Goal: Task Accomplishment & Management: Complete application form

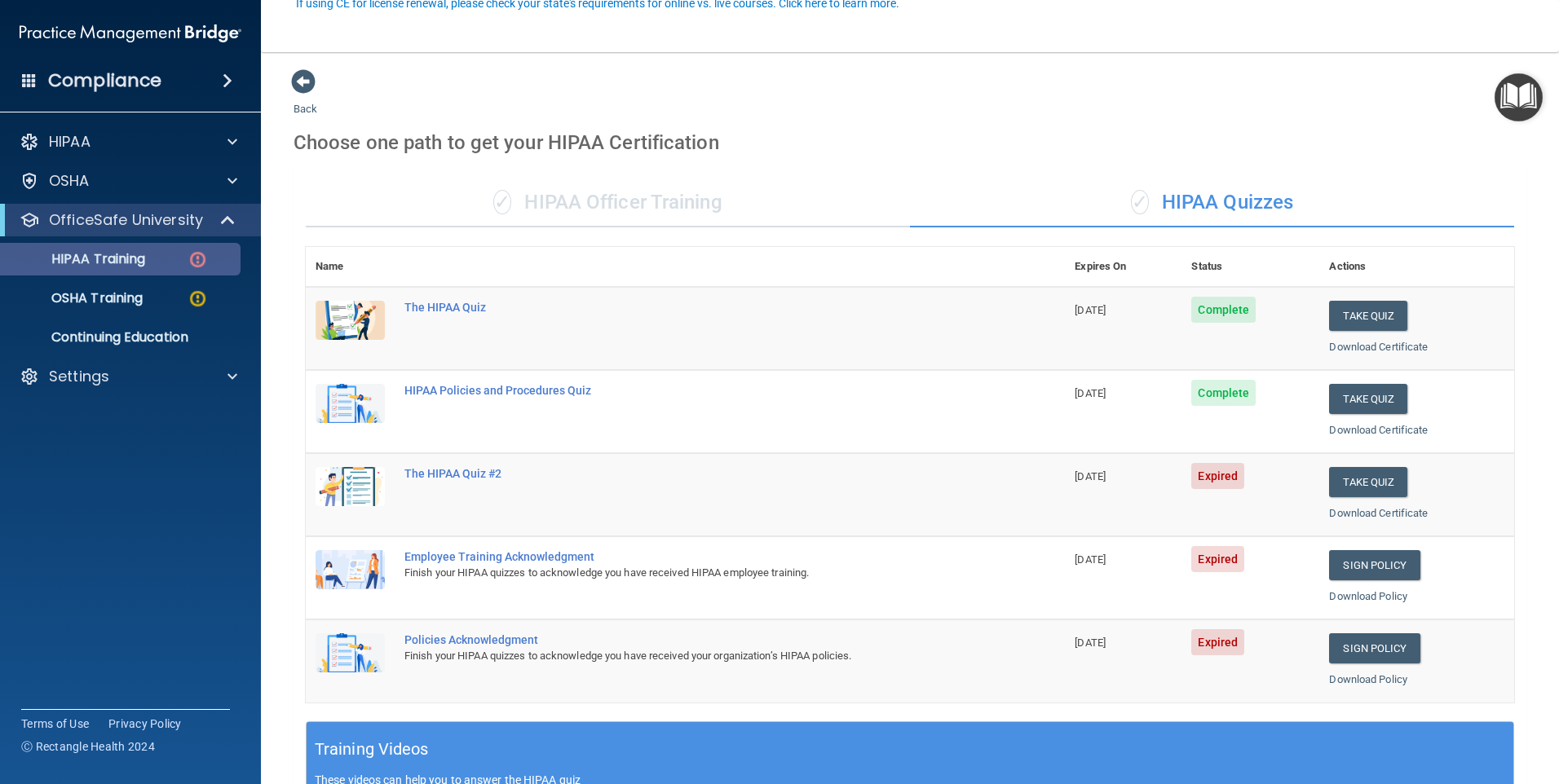
scroll to position [163, 0]
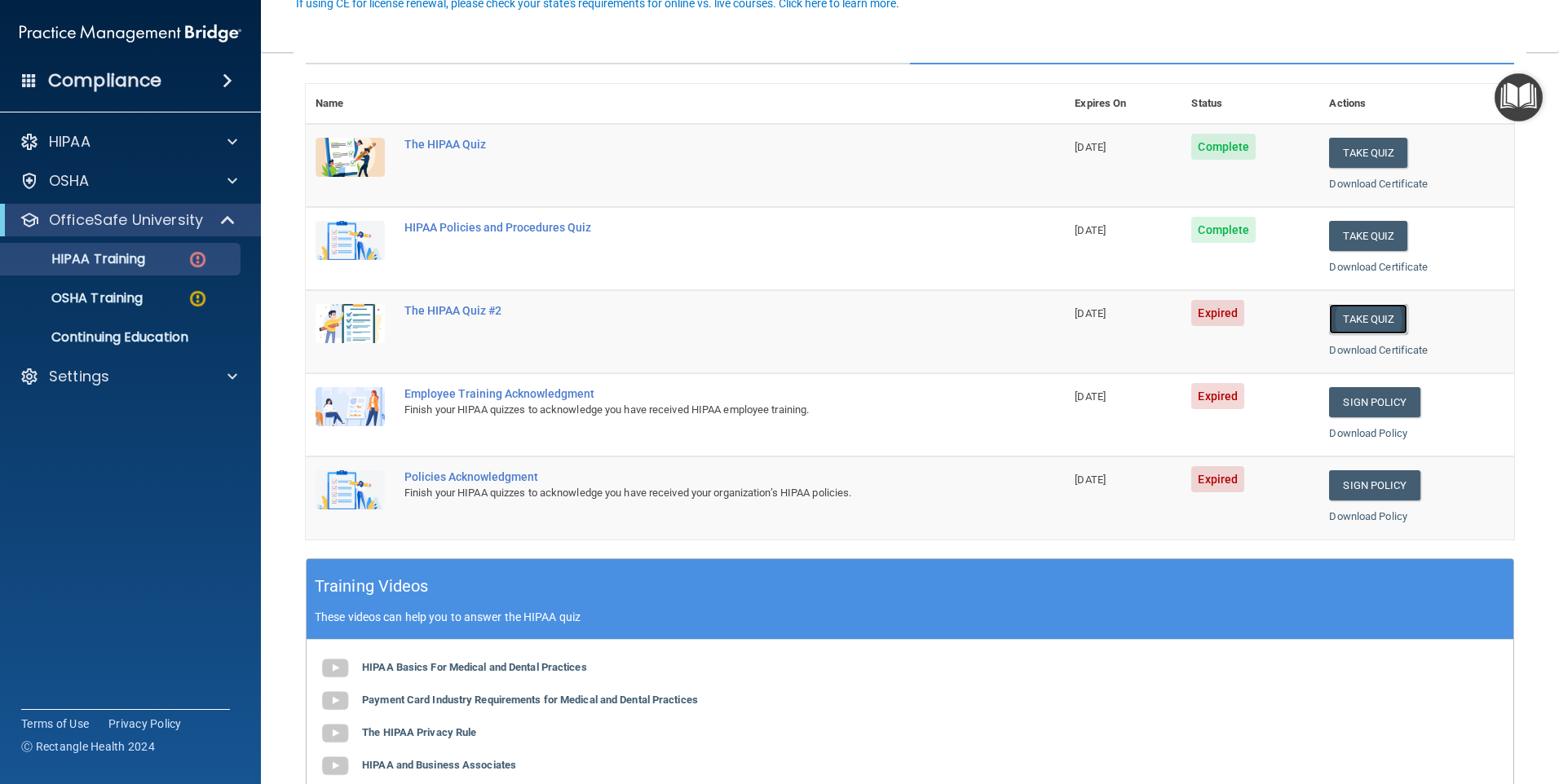
click at [1362, 322] on button "Take Quiz" at bounding box center [1367, 319] width 78 height 30
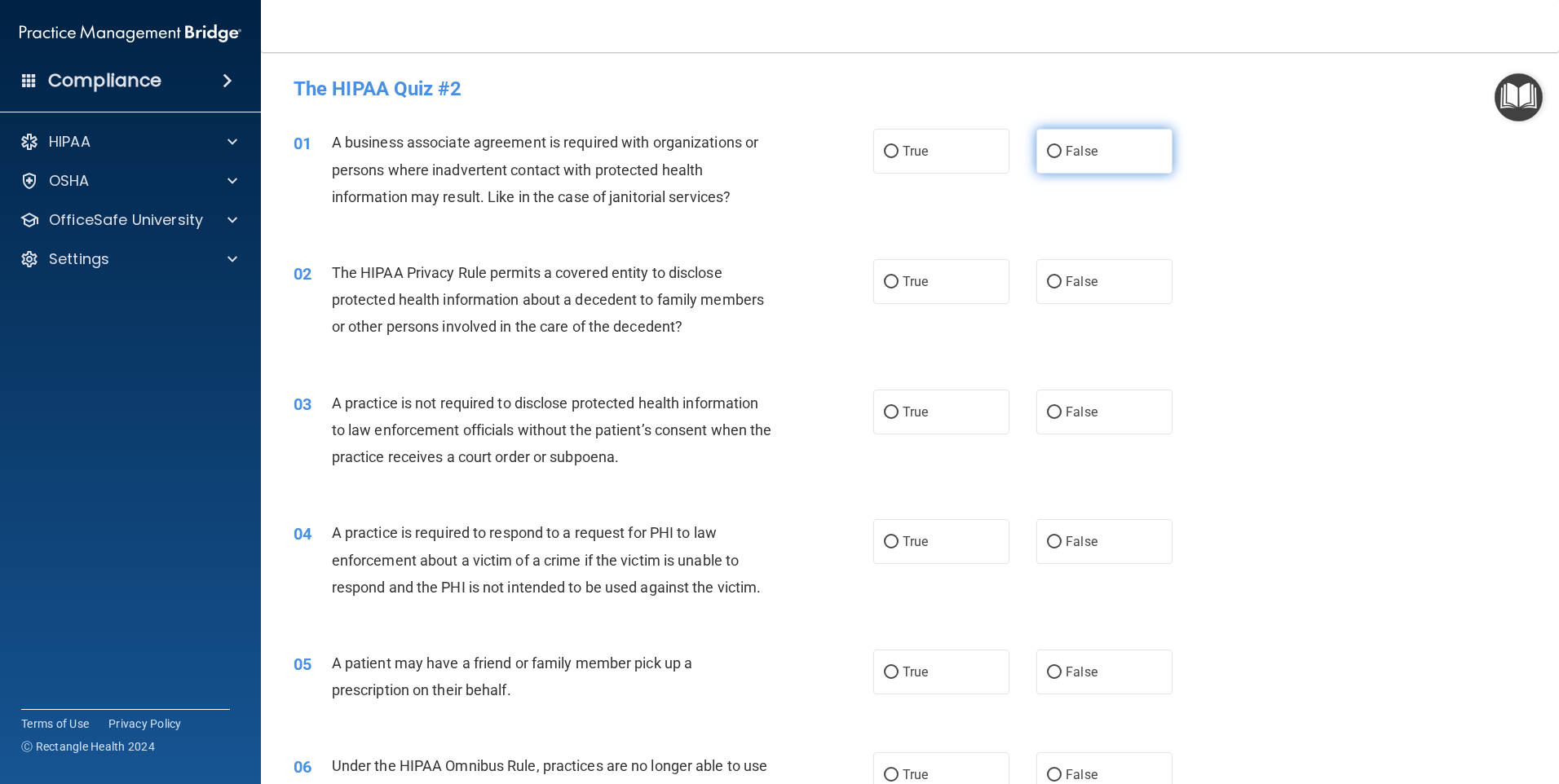
click at [1111, 153] on label "False" at bounding box center [1104, 151] width 137 height 45
click at [1062, 153] on input "False" at bounding box center [1054, 152] width 15 height 12
radio input "true"
click at [917, 281] on span "True" at bounding box center [915, 282] width 25 height 15
click at [898, 281] on input "True" at bounding box center [891, 283] width 15 height 12
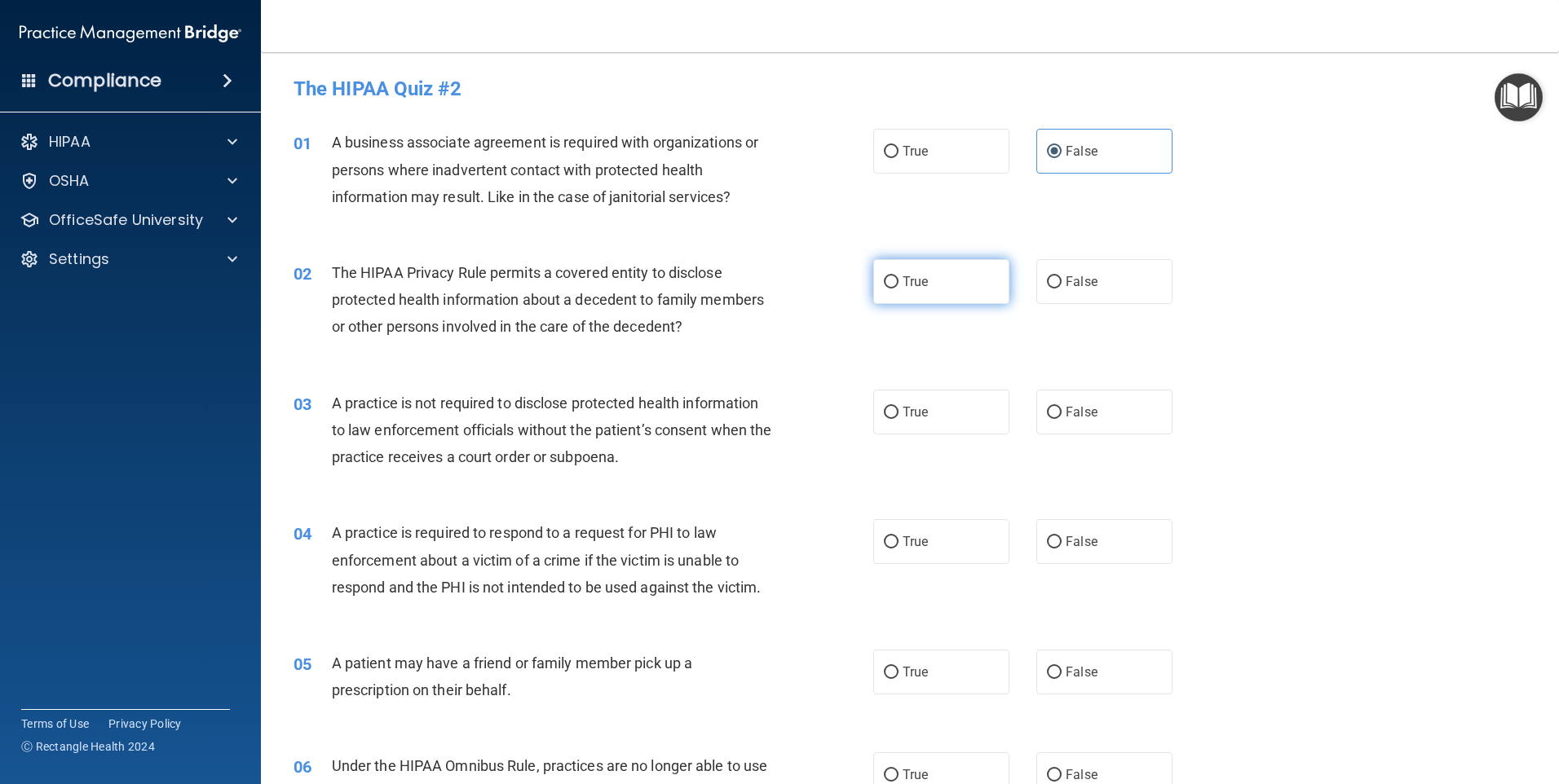
radio input "true"
click at [1107, 430] on label "False" at bounding box center [1104, 412] width 137 height 45
click at [1062, 419] on input "False" at bounding box center [1054, 413] width 15 height 12
radio input "true"
click at [928, 560] on label "True" at bounding box center [941, 542] width 137 height 45
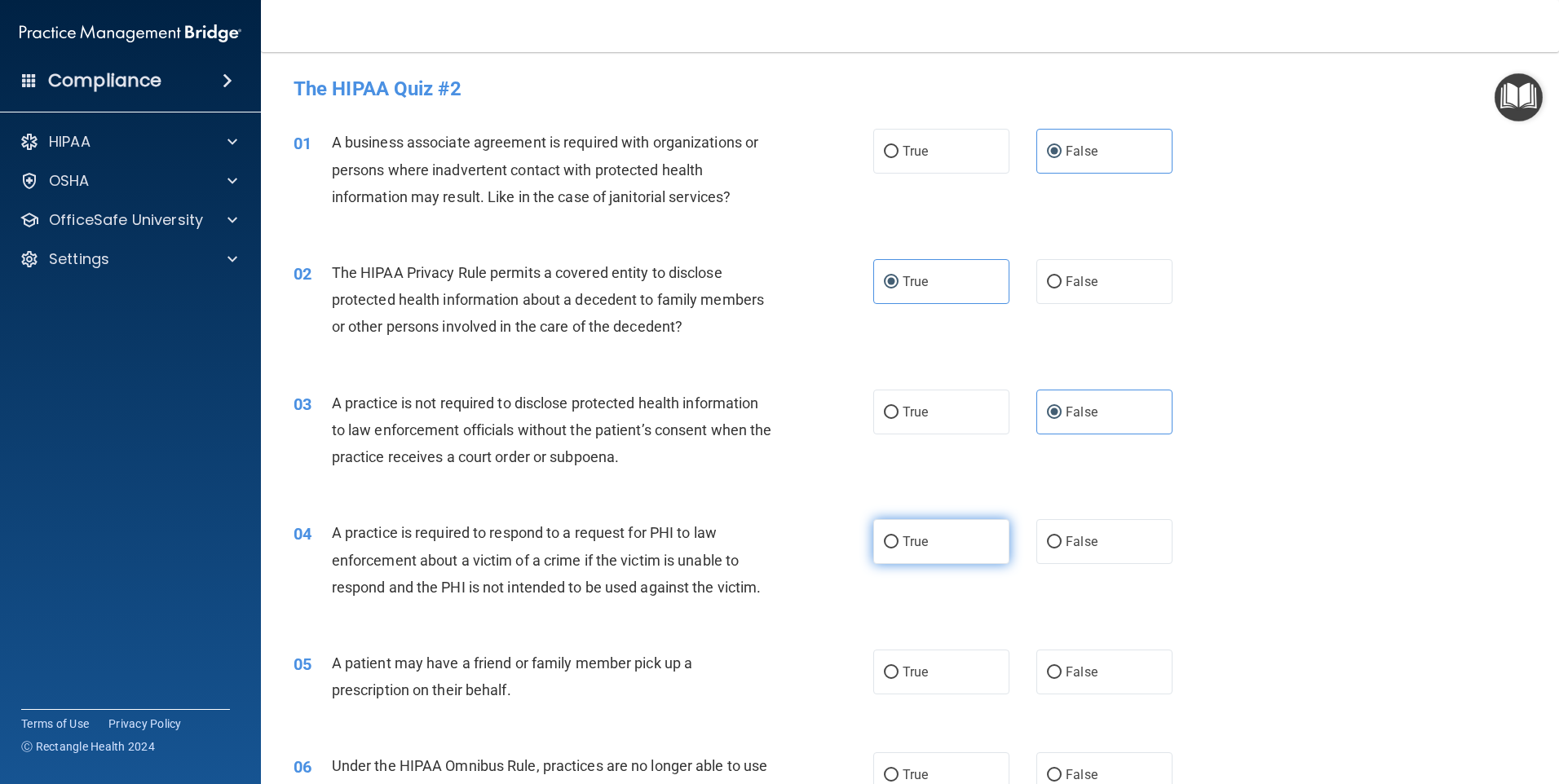
click at [898, 549] on input "True" at bounding box center [891, 543] width 15 height 12
radio input "true"
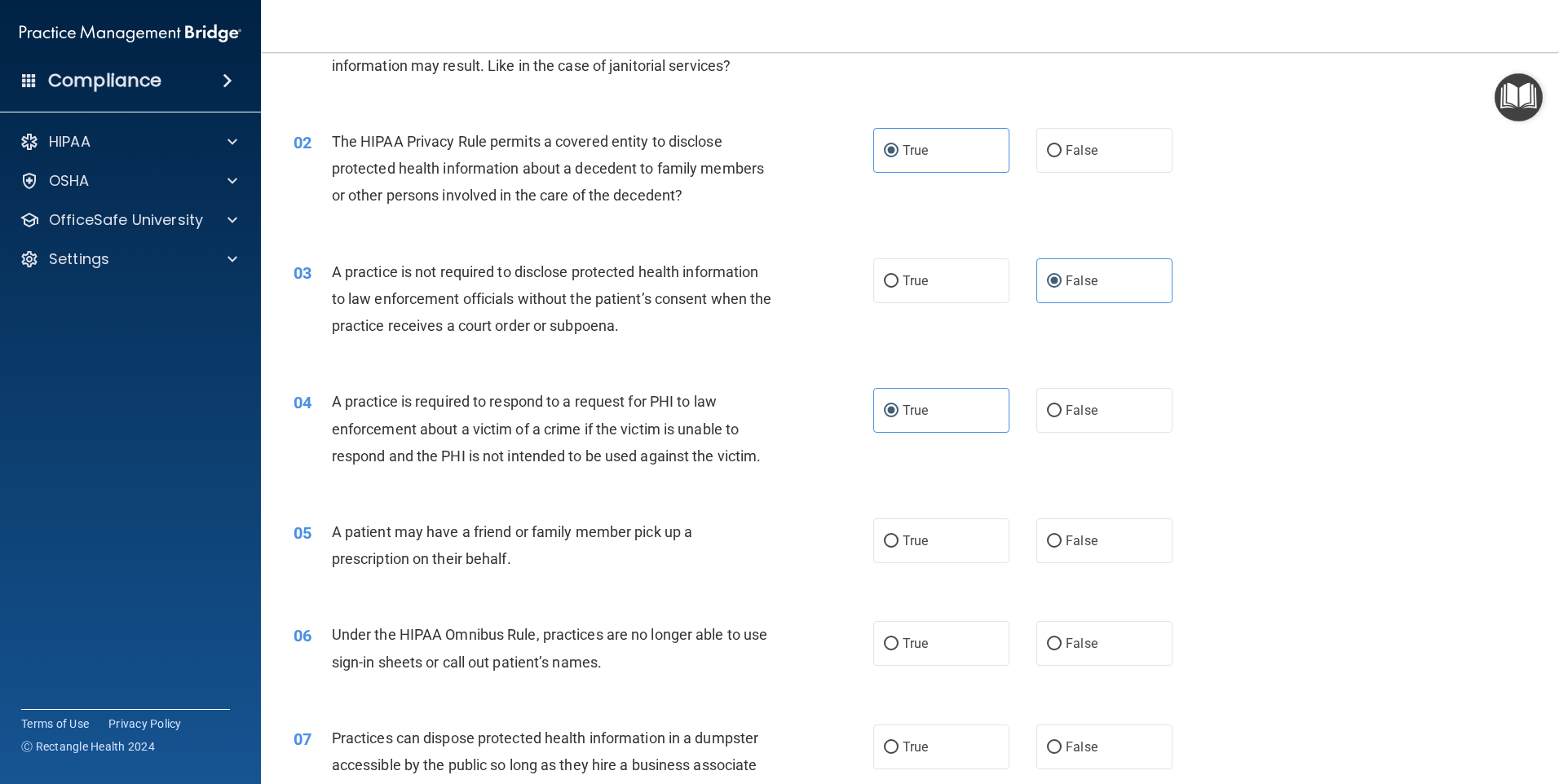
scroll to position [163, 0]
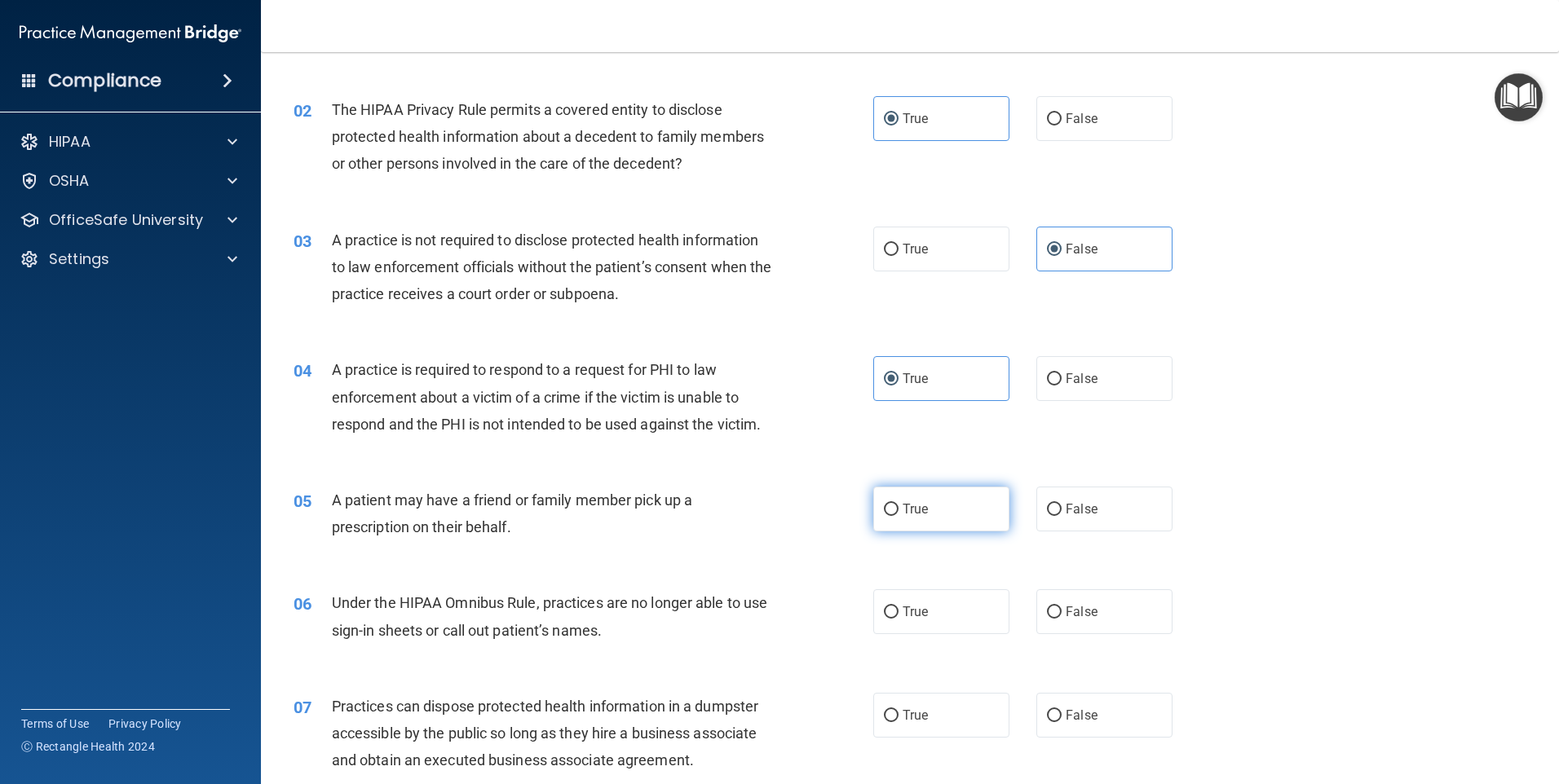
click at [919, 515] on span "True" at bounding box center [915, 509] width 25 height 15
click at [898, 515] on input "True" at bounding box center [891, 510] width 15 height 12
radio input "true"
click at [1075, 617] on span "False" at bounding box center [1081, 611] width 32 height 15
click at [1062, 617] on input "False" at bounding box center [1054, 612] width 15 height 12
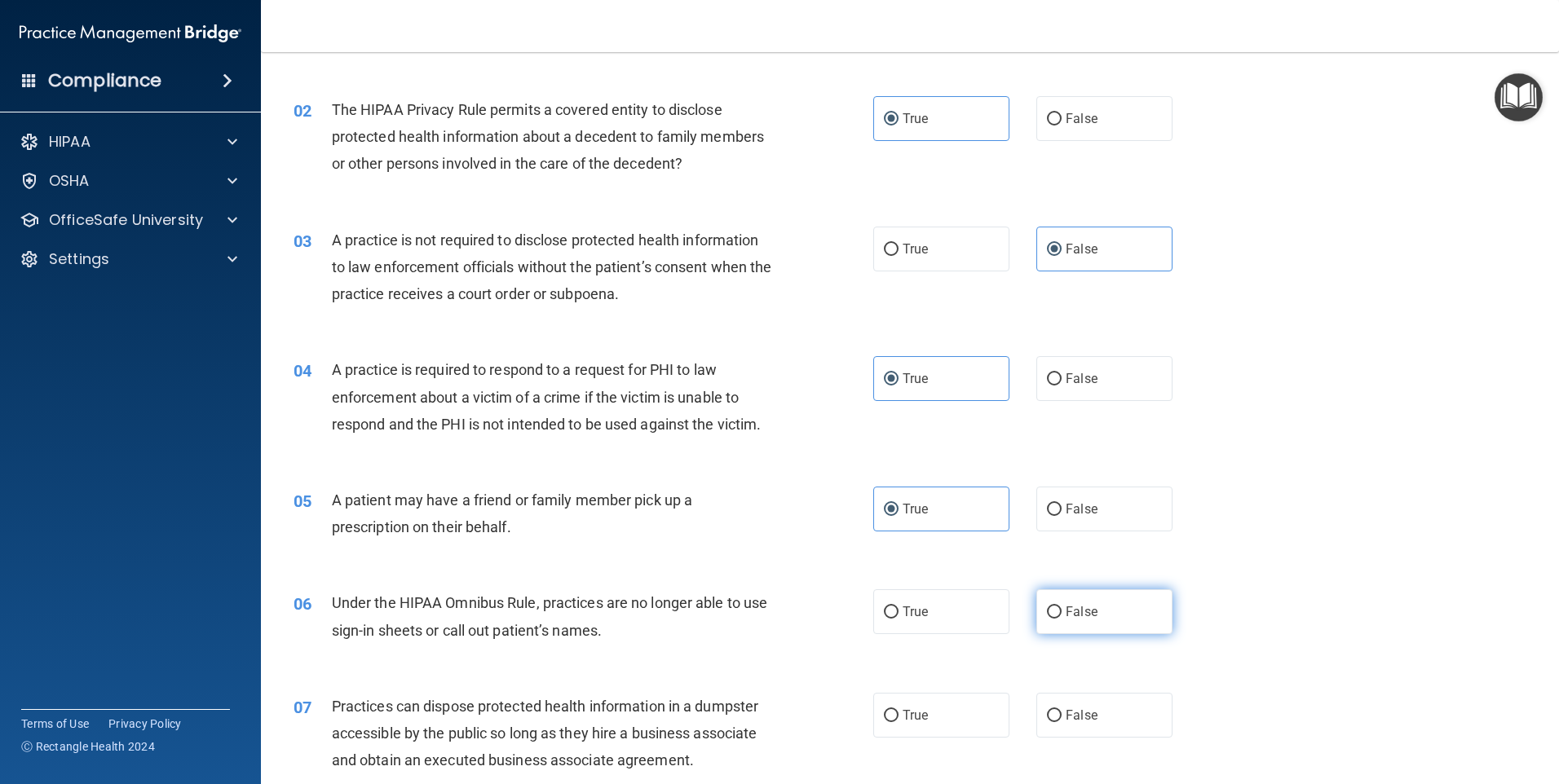
radio input "true"
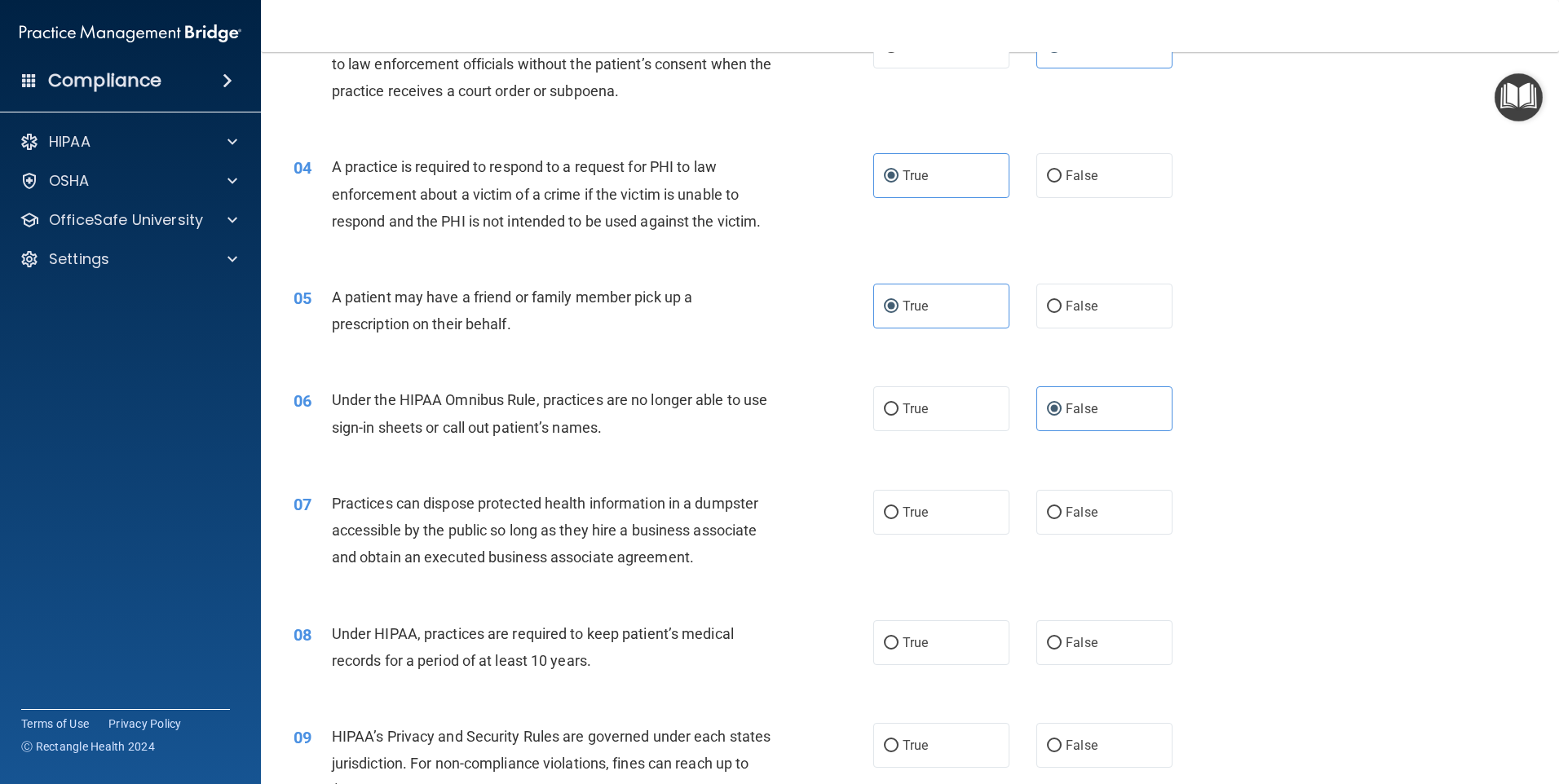
scroll to position [408, 0]
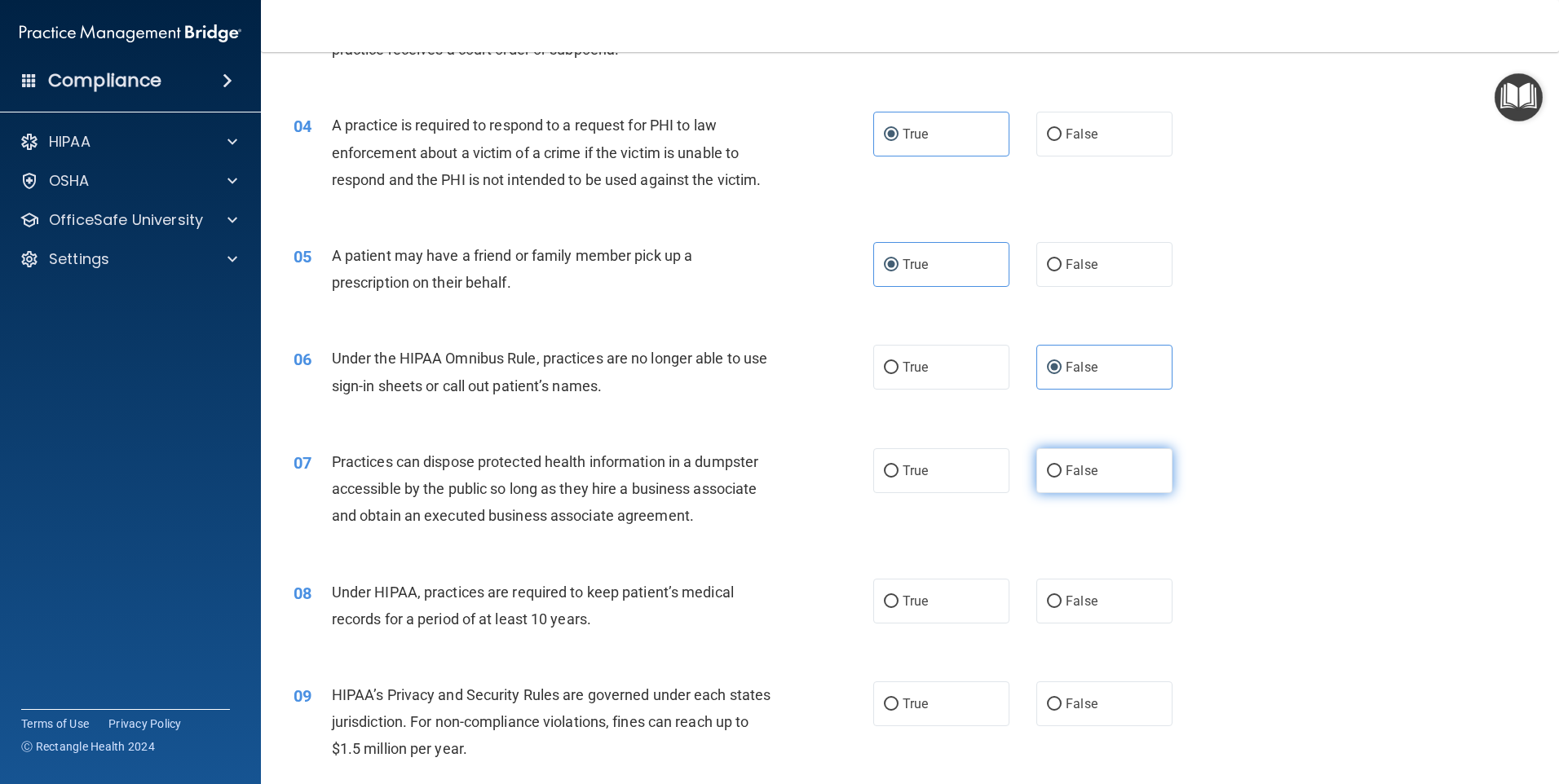
click at [1105, 478] on label "False" at bounding box center [1104, 471] width 137 height 45
click at [1062, 477] on input "False" at bounding box center [1054, 471] width 15 height 12
radio input "true"
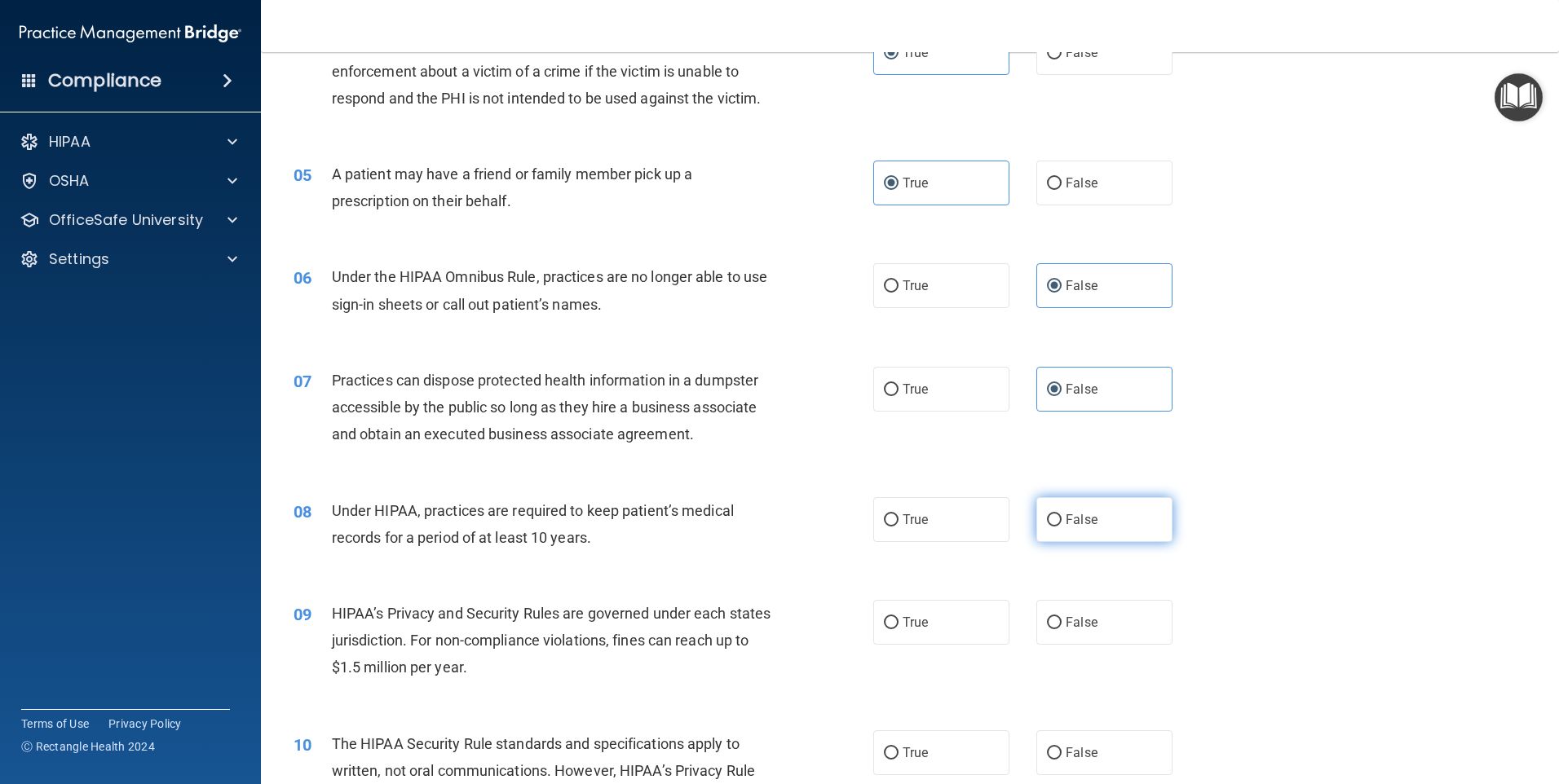
click at [1057, 517] on label "False" at bounding box center [1104, 520] width 137 height 45
click at [1057, 517] on input "False" at bounding box center [1054, 520] width 15 height 12
radio input "true"
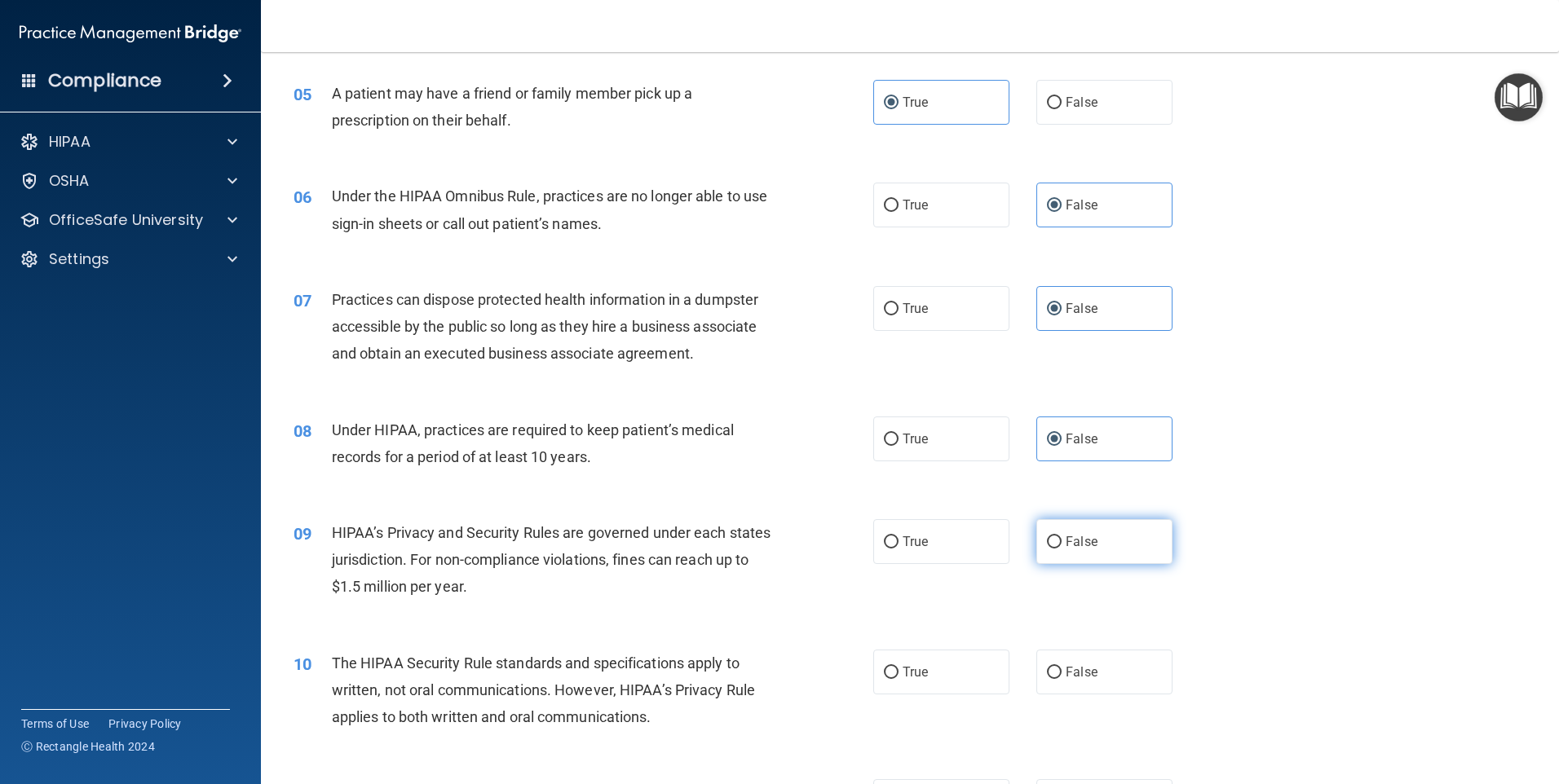
scroll to position [570, 0]
click at [1092, 540] on label "False" at bounding box center [1104, 541] width 137 height 45
click at [1062, 540] on input "False" at bounding box center [1054, 542] width 15 height 12
radio input "true"
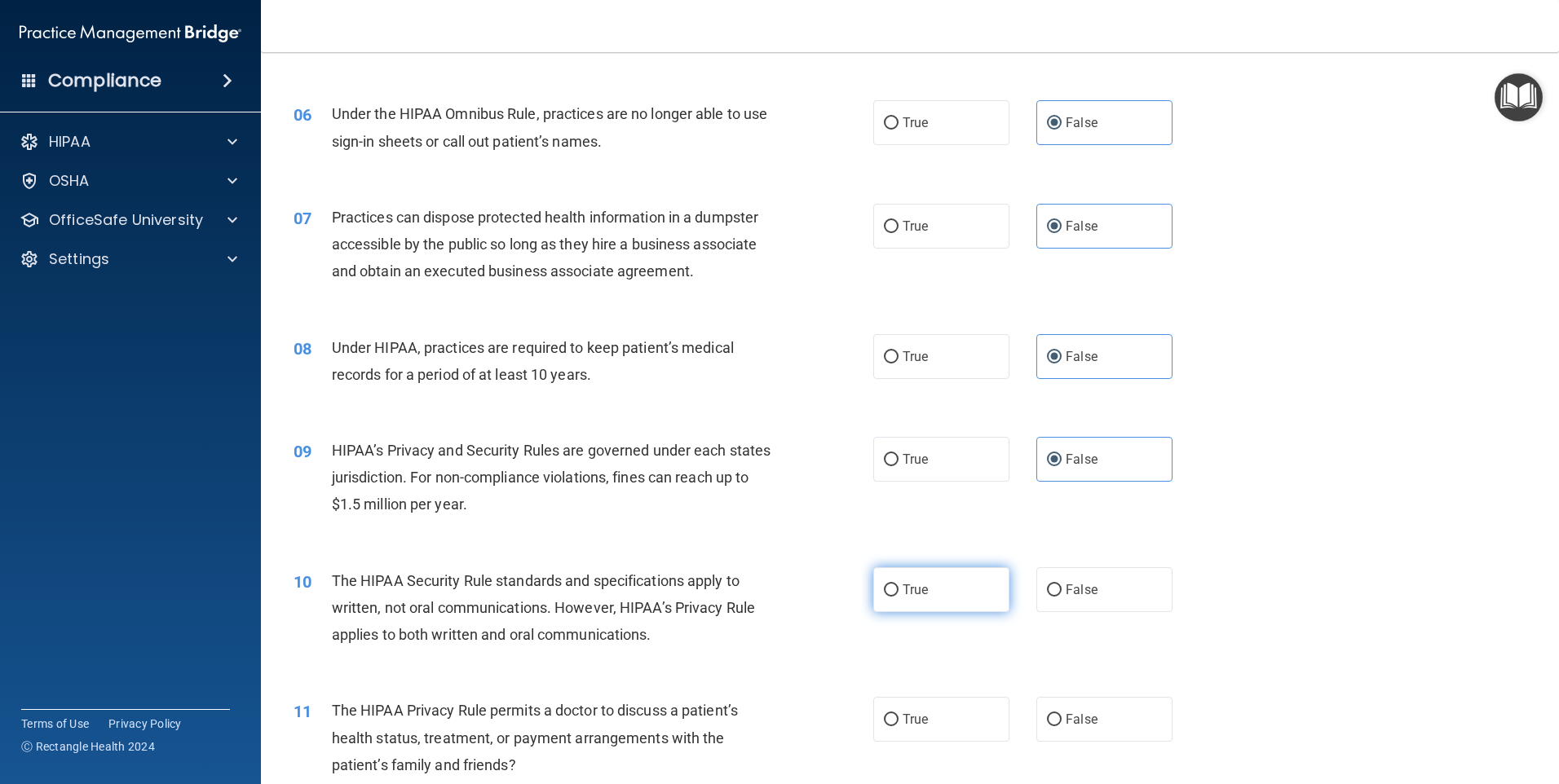
click at [935, 591] on label "True" at bounding box center [941, 590] width 137 height 45
click at [898, 591] on input "True" at bounding box center [891, 591] width 15 height 12
radio input "true"
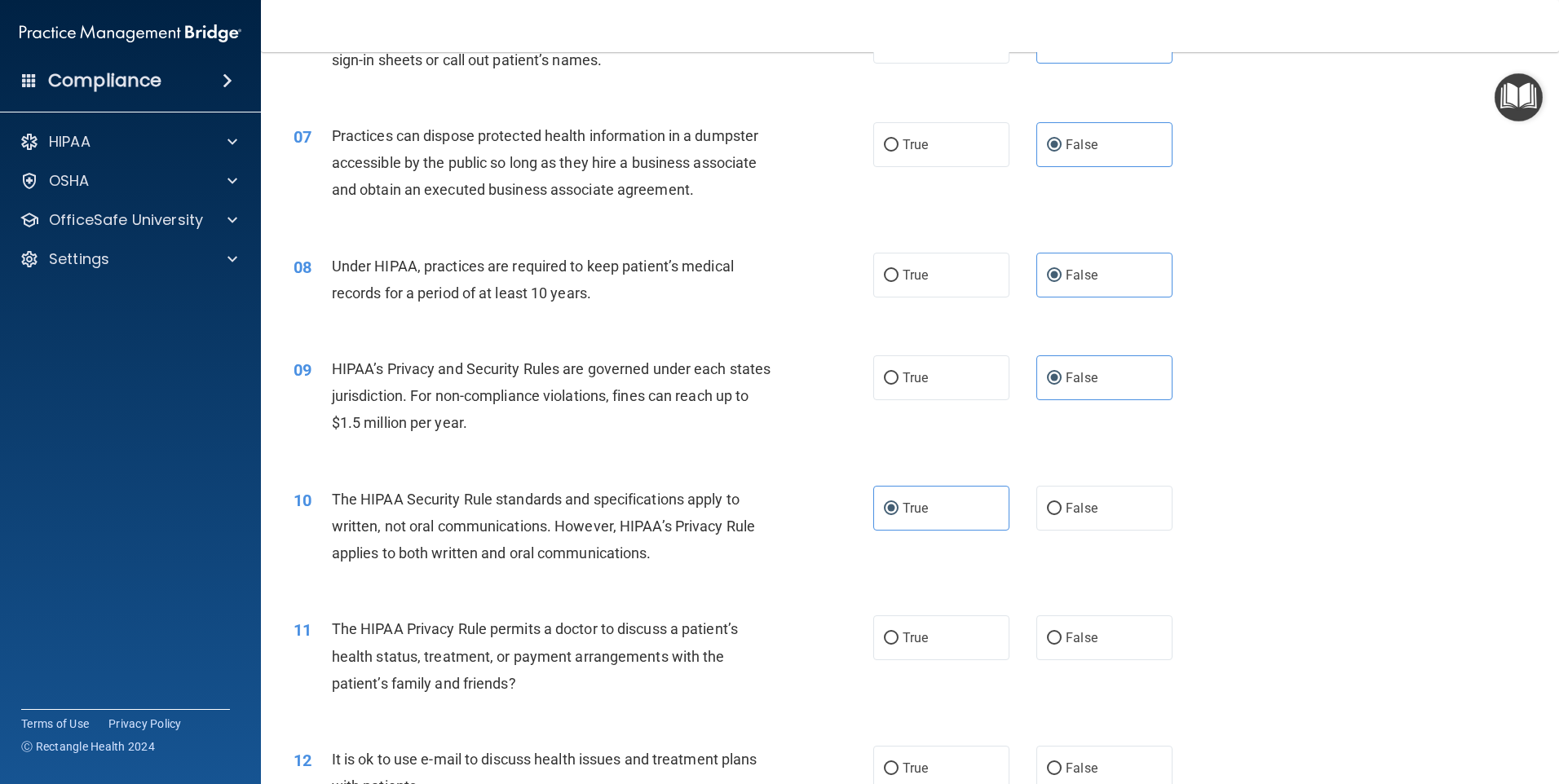
scroll to position [815, 0]
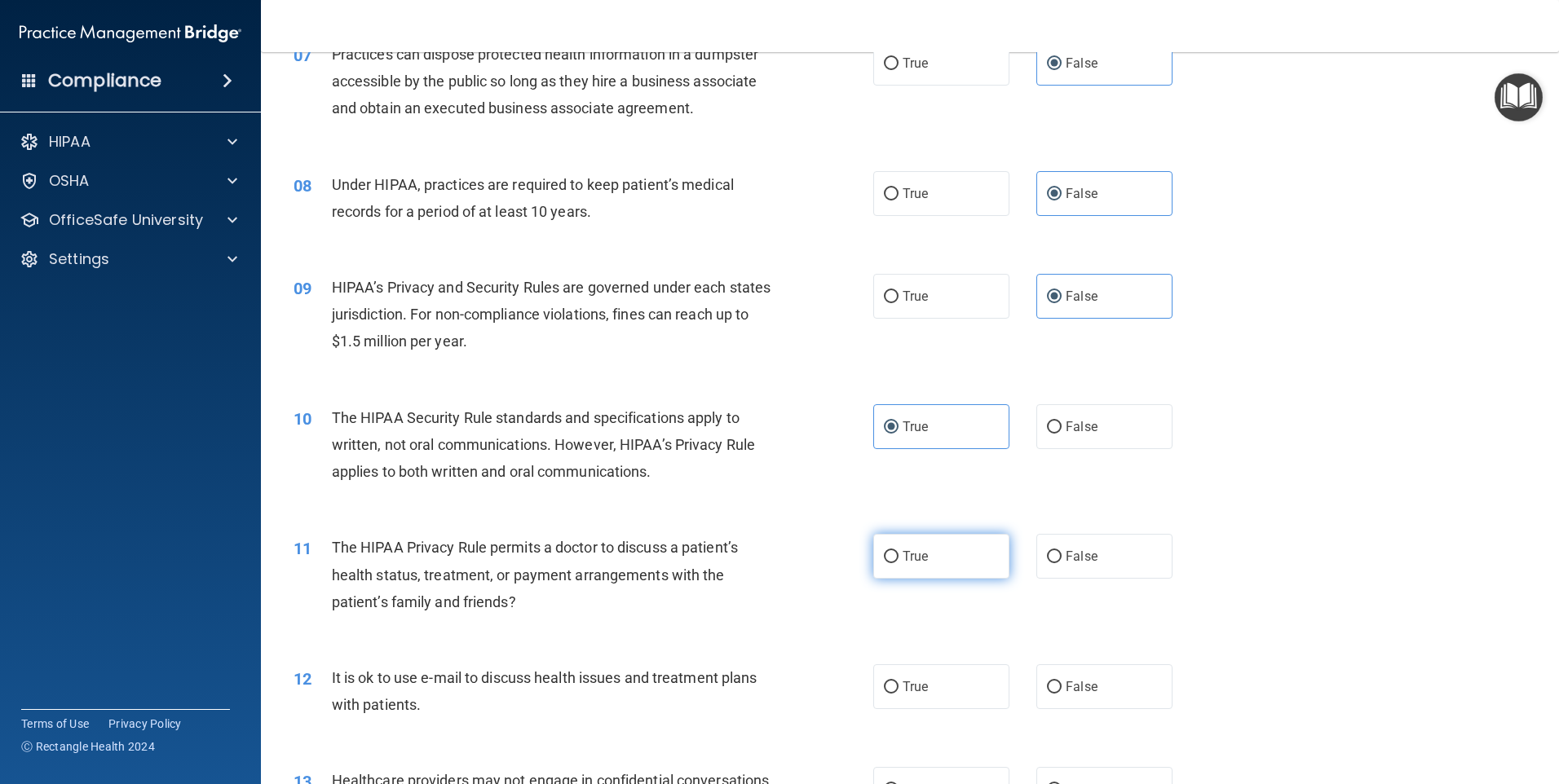
click at [910, 551] on span "True" at bounding box center [915, 556] width 25 height 15
click at [898, 551] on input "True" at bounding box center [891, 557] width 15 height 12
radio input "true"
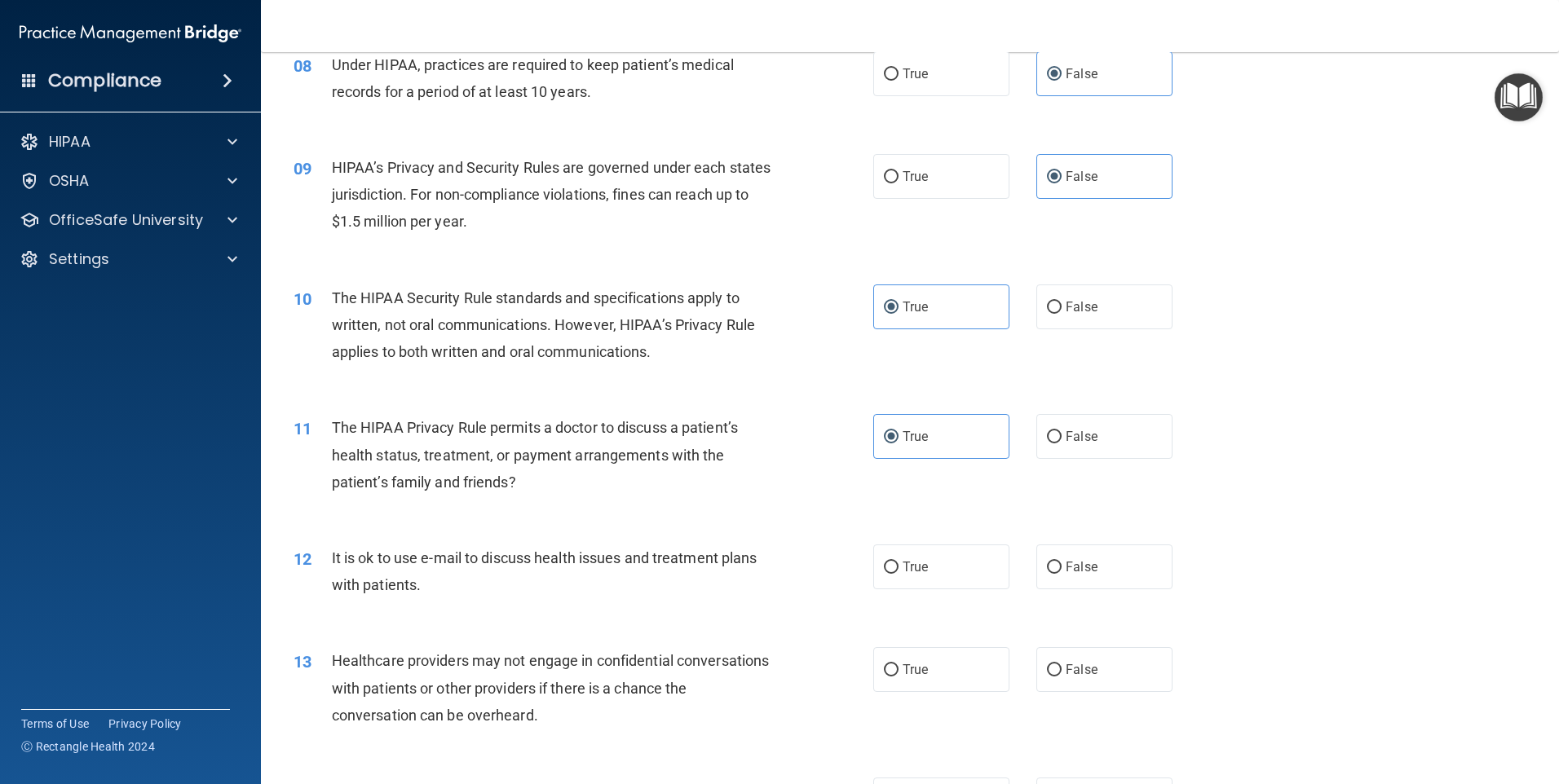
scroll to position [978, 0]
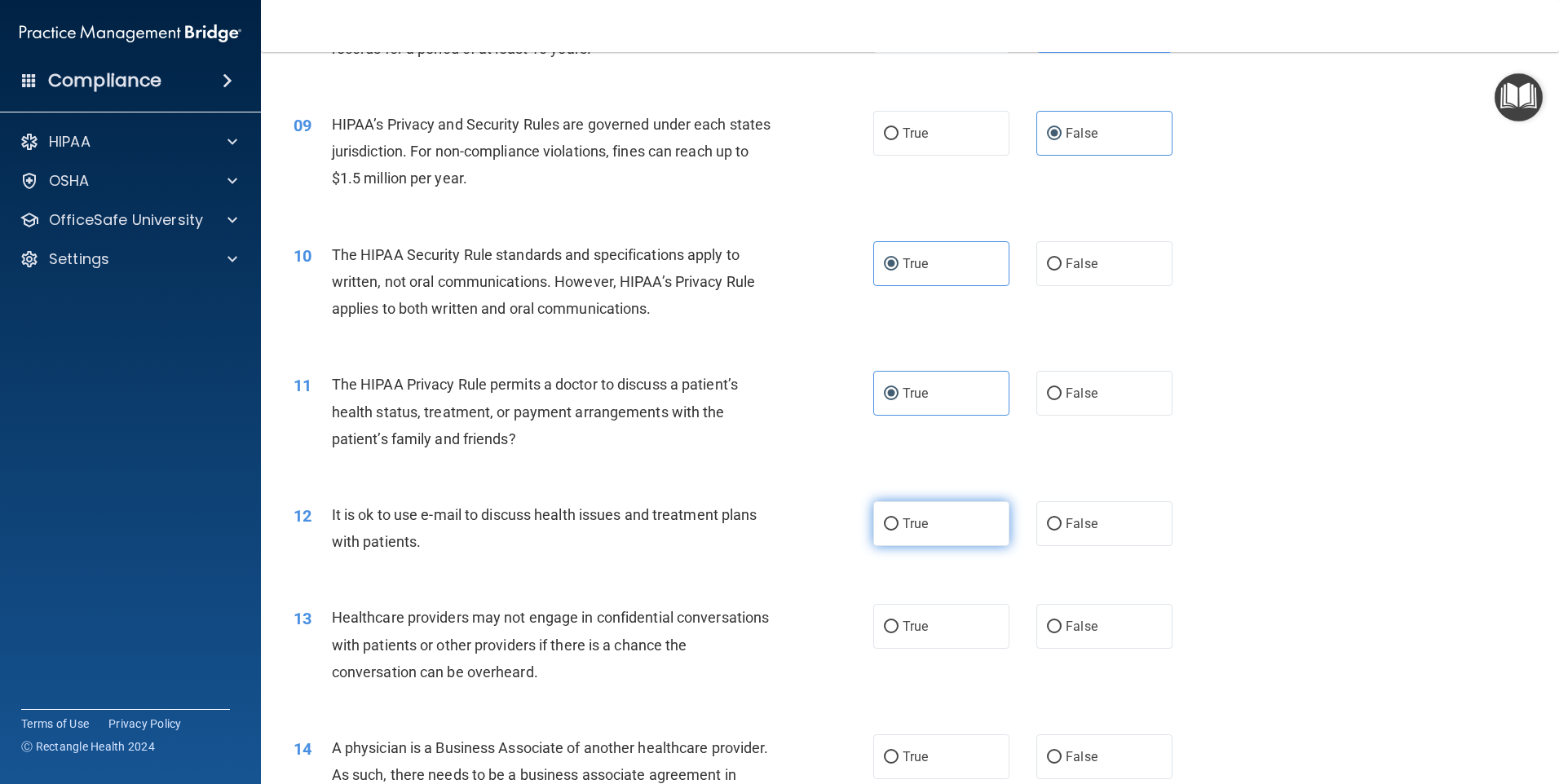
click at [921, 524] on span "True" at bounding box center [915, 524] width 25 height 15
click at [898, 524] on input "True" at bounding box center [891, 525] width 15 height 12
radio input "true"
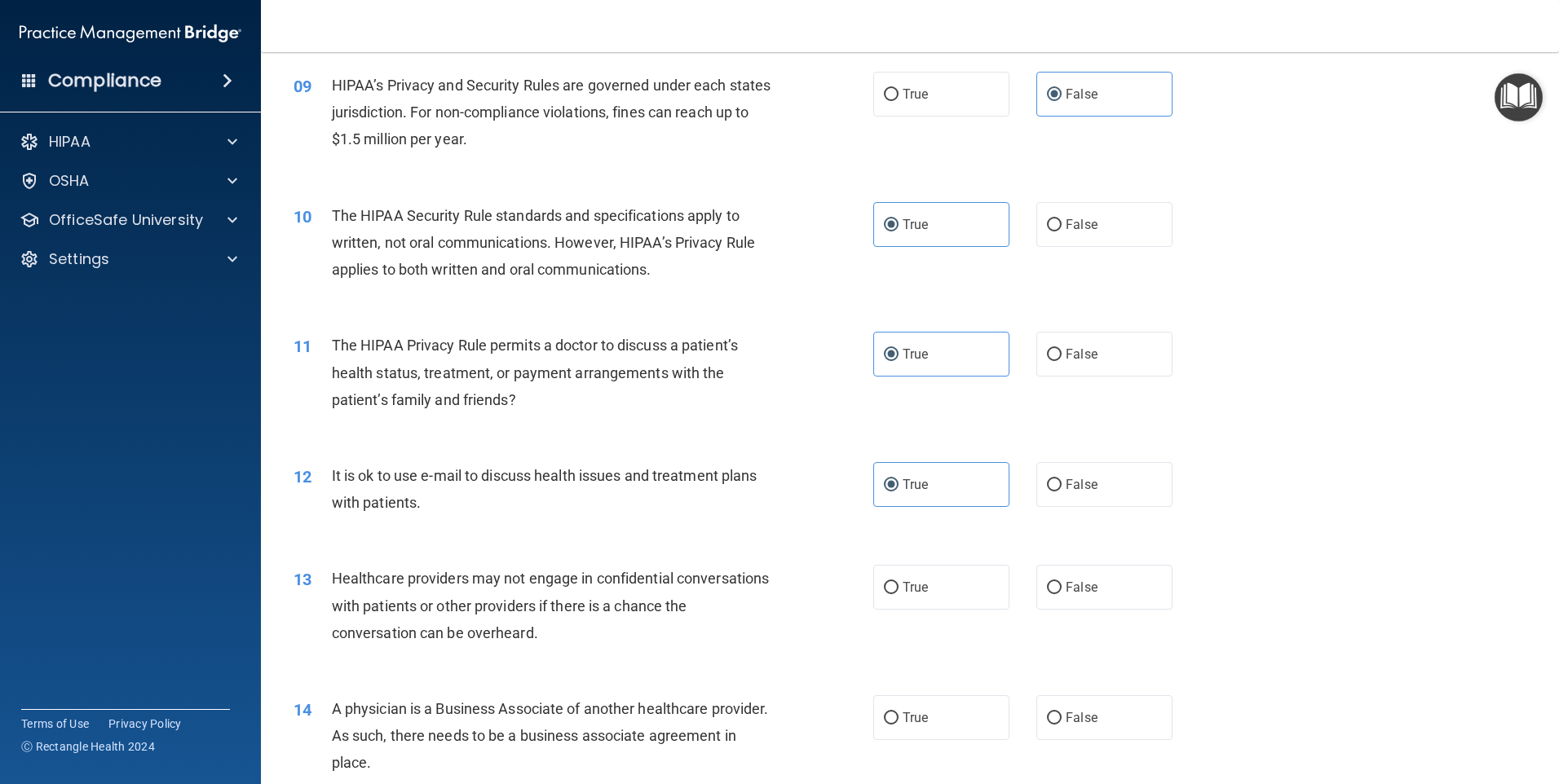
scroll to position [1060, 0]
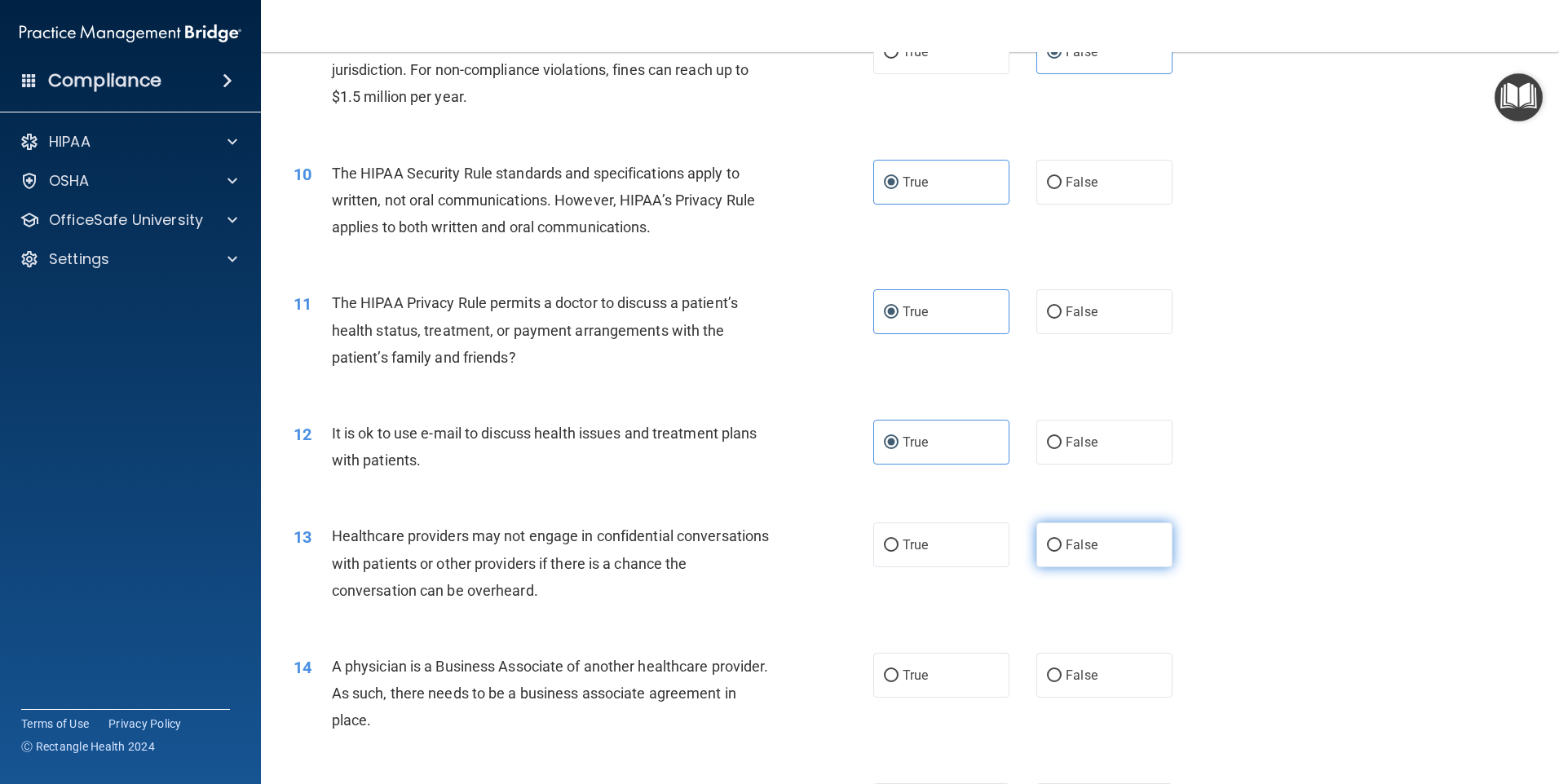
click at [1120, 544] on label "False" at bounding box center [1104, 544] width 137 height 45
click at [1062, 544] on input "False" at bounding box center [1054, 545] width 15 height 12
radio input "true"
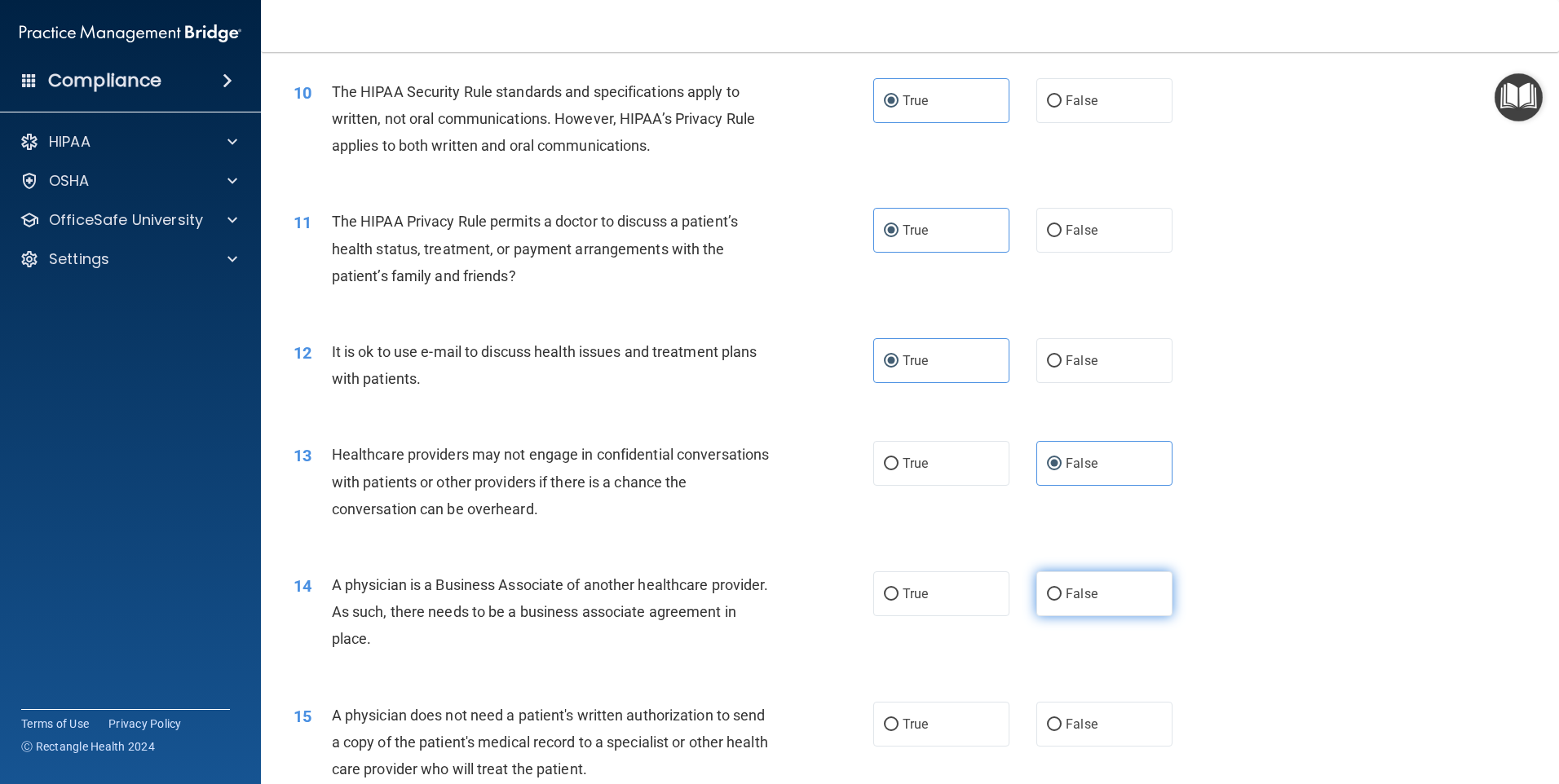
click at [1083, 609] on label "False" at bounding box center [1104, 593] width 137 height 45
click at [1062, 601] on input "False" at bounding box center [1054, 594] width 15 height 12
radio input "true"
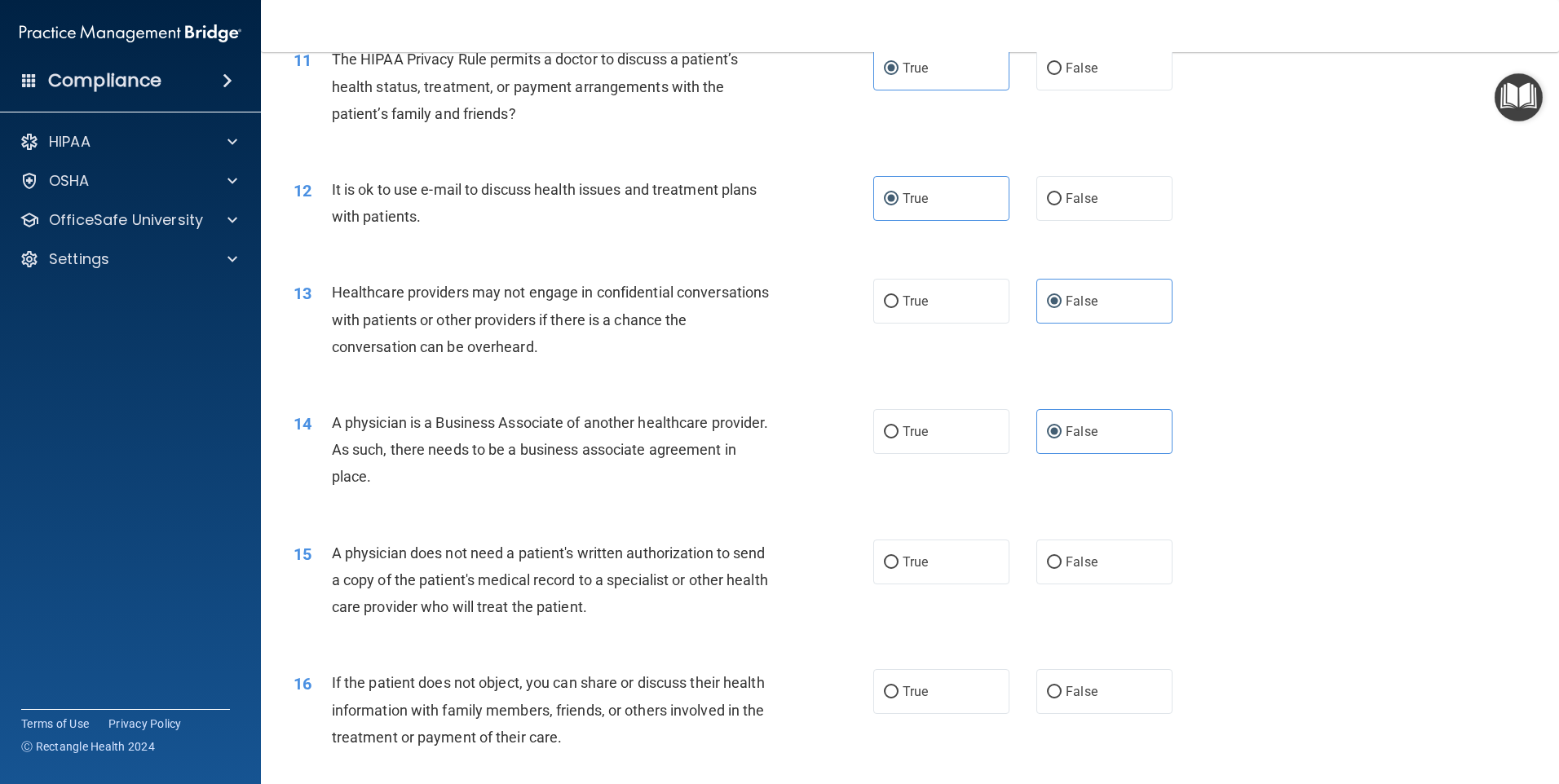
scroll to position [1304, 0]
click at [946, 567] on label "True" at bounding box center [941, 561] width 137 height 45
click at [898, 567] on input "True" at bounding box center [891, 562] width 15 height 12
radio input "true"
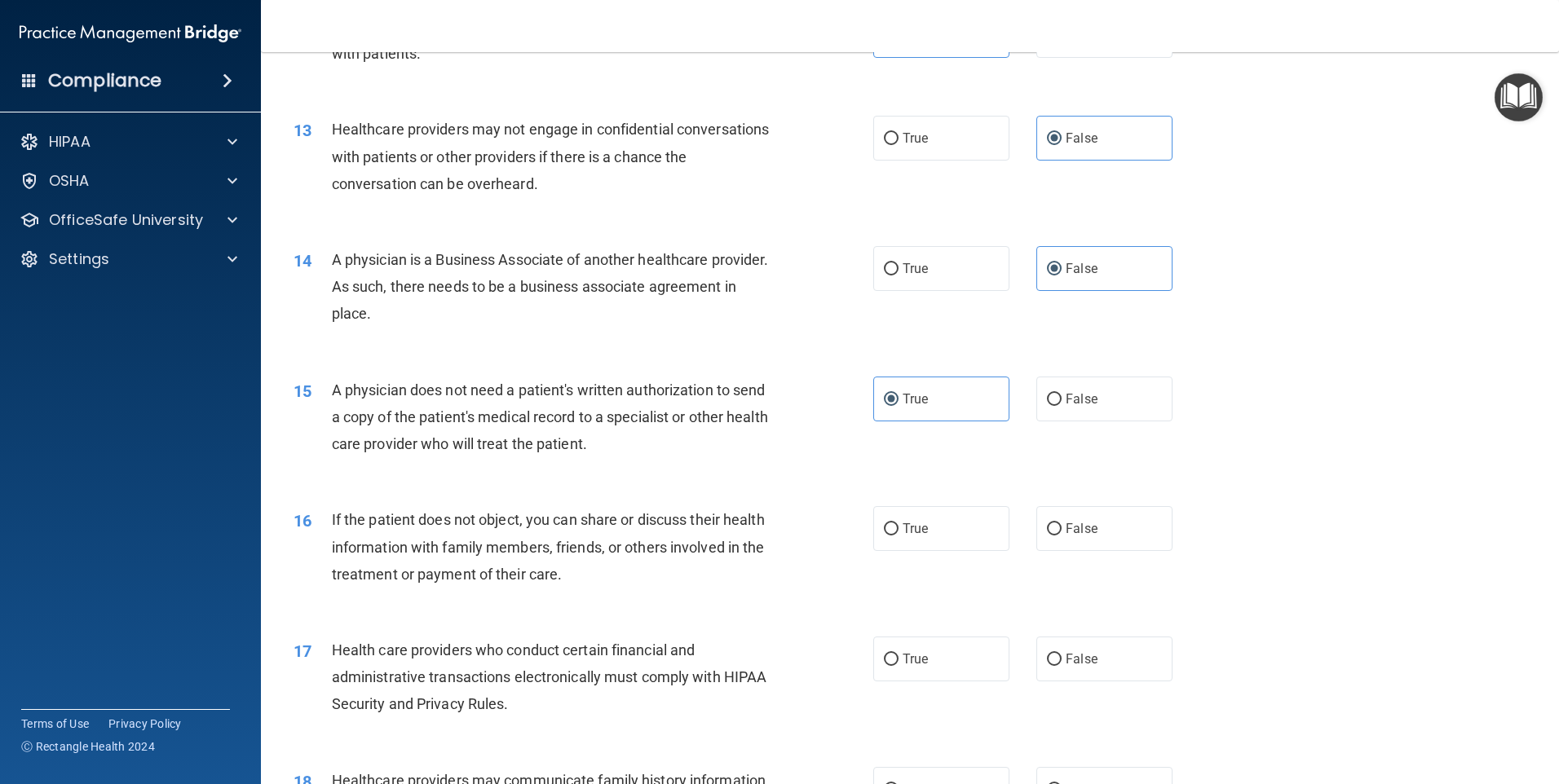
scroll to position [1468, 0]
click at [928, 520] on label "True" at bounding box center [941, 528] width 137 height 45
click at [898, 522] on input "True" at bounding box center [891, 528] width 15 height 12
radio input "true"
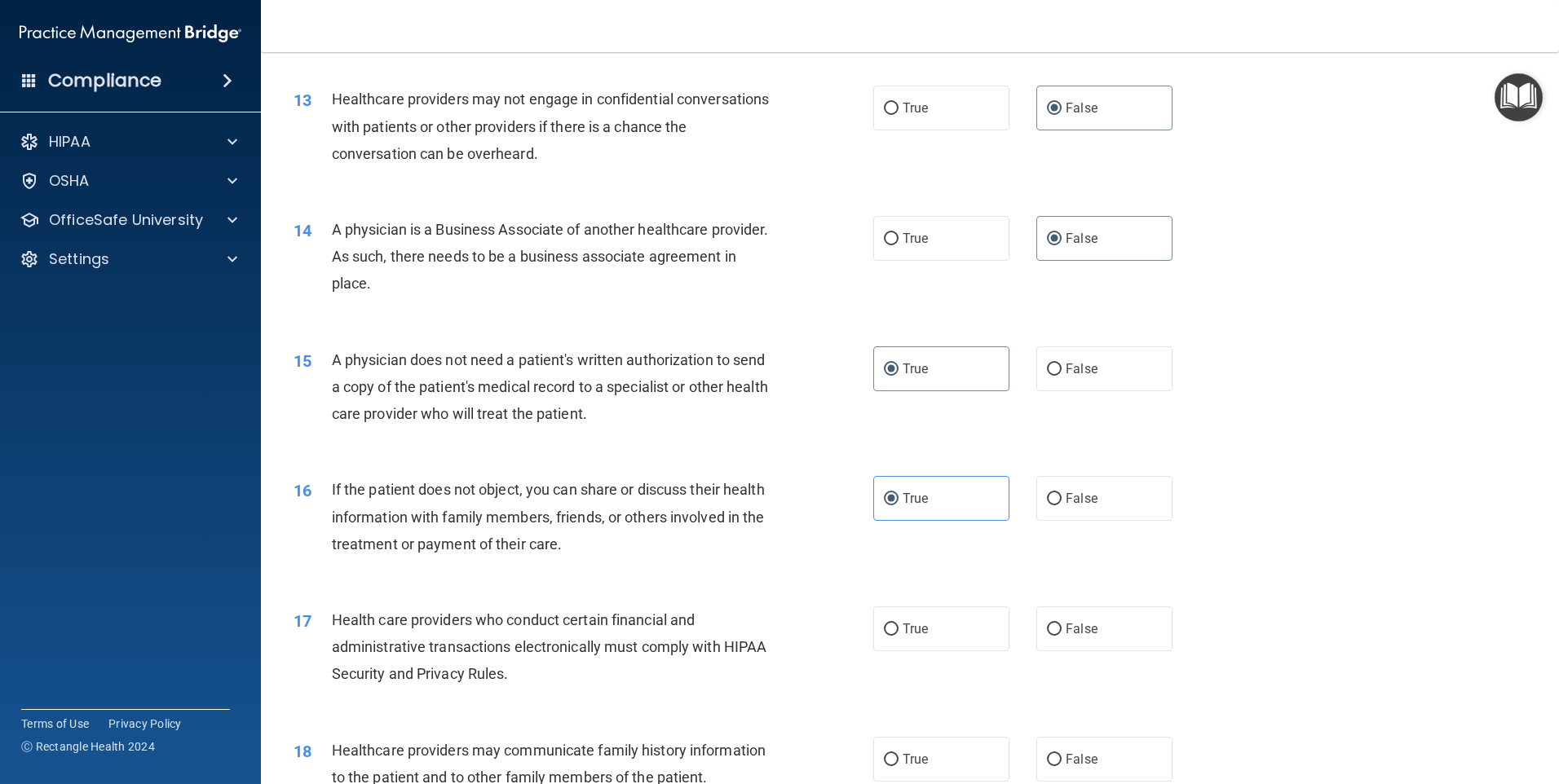
scroll to position [1630, 0]
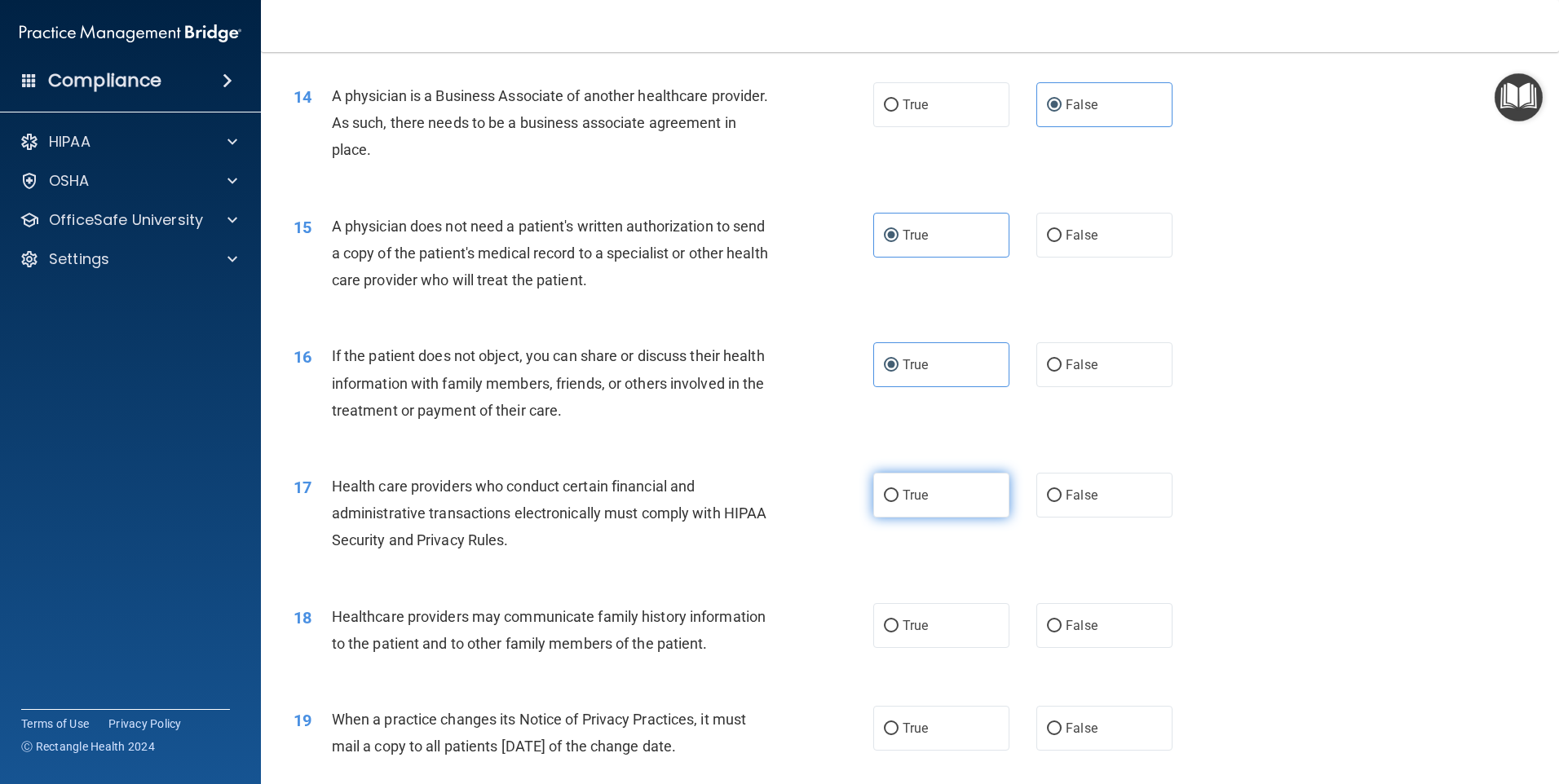
click at [943, 508] on label "True" at bounding box center [941, 495] width 137 height 45
click at [898, 502] on input "True" at bounding box center [891, 495] width 15 height 12
radio input "true"
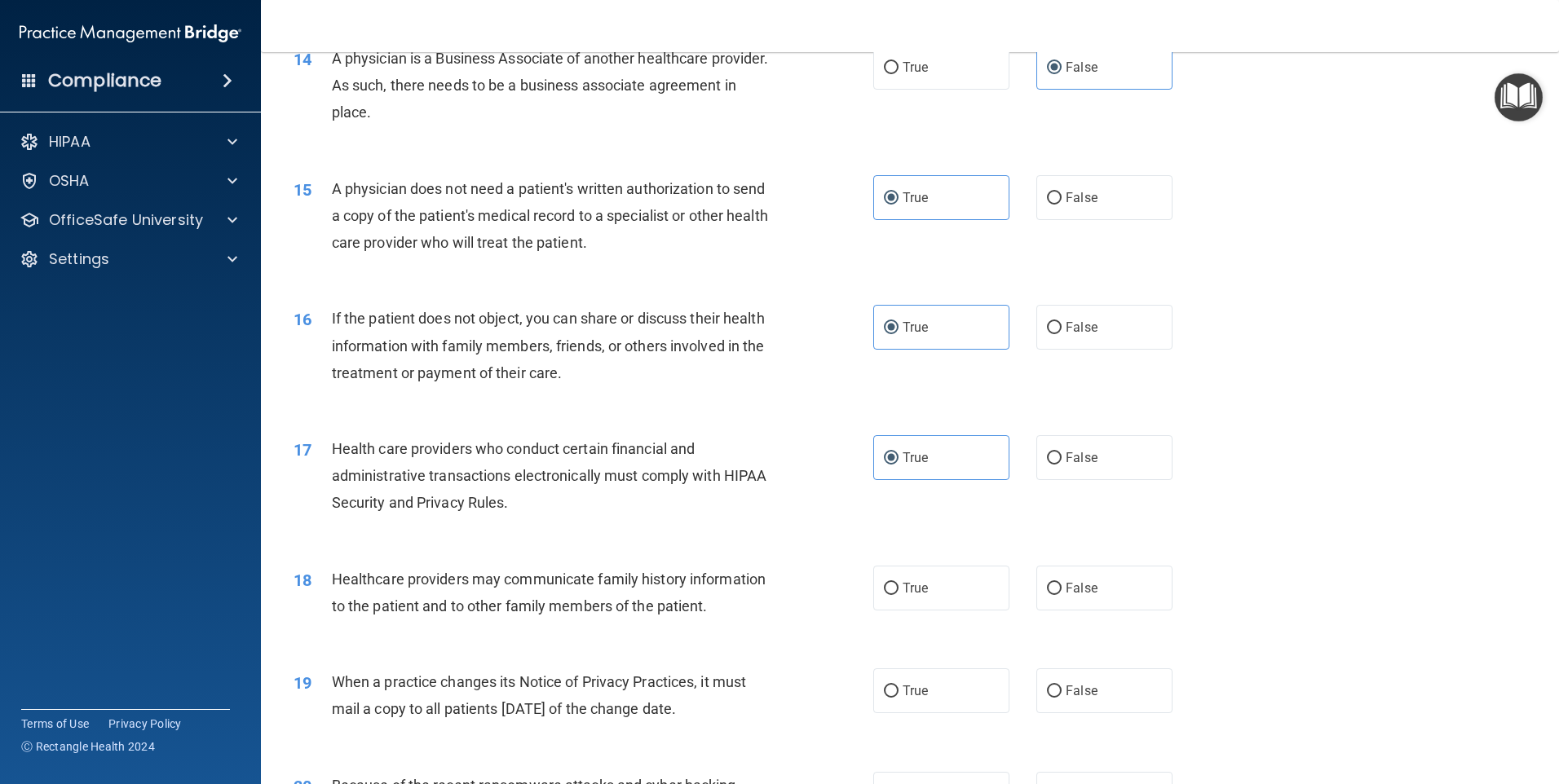
scroll to position [1711, 0]
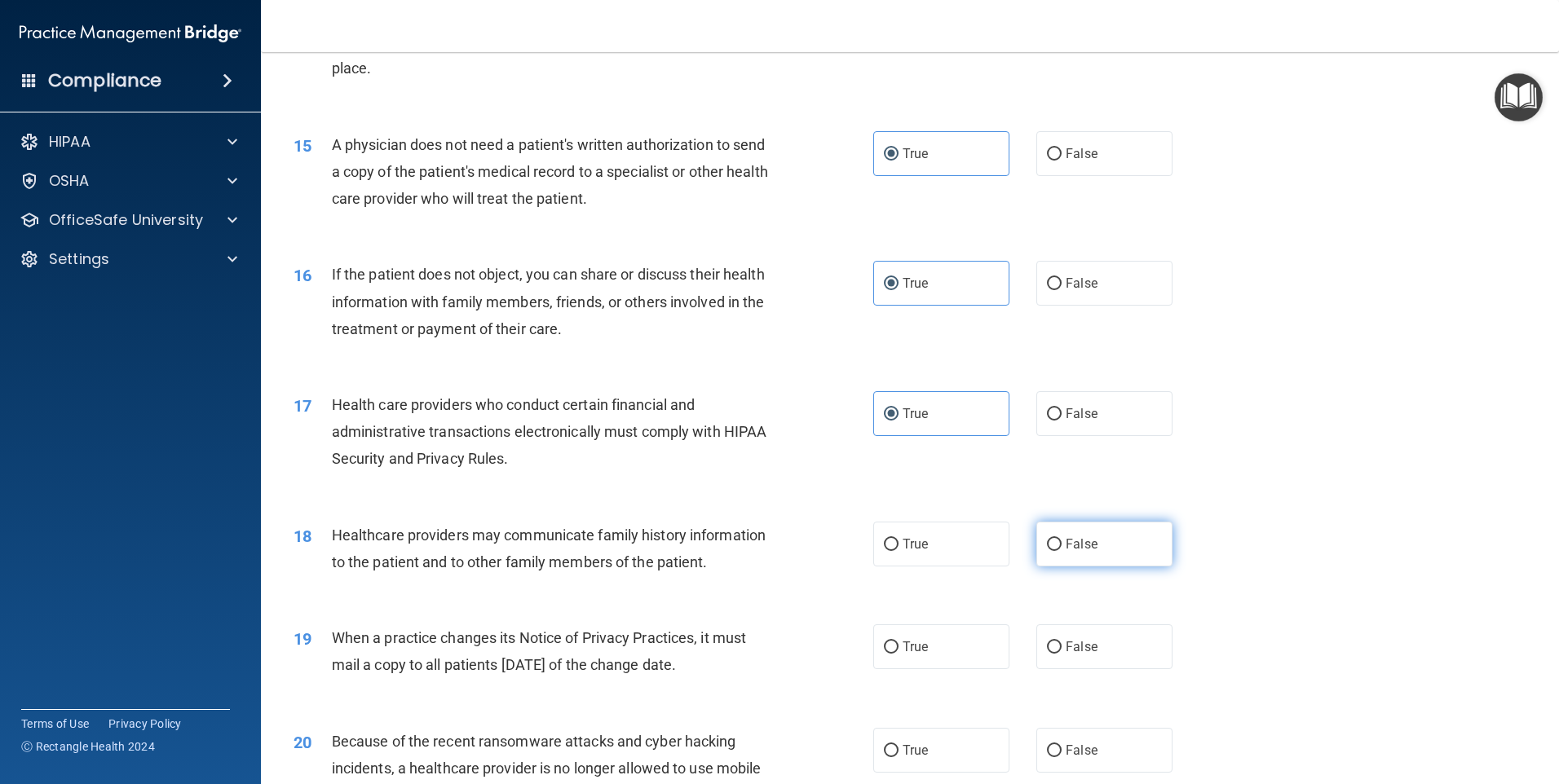
click at [1099, 563] on label "False" at bounding box center [1104, 544] width 137 height 45
click at [1062, 551] on input "False" at bounding box center [1054, 544] width 15 height 12
radio input "true"
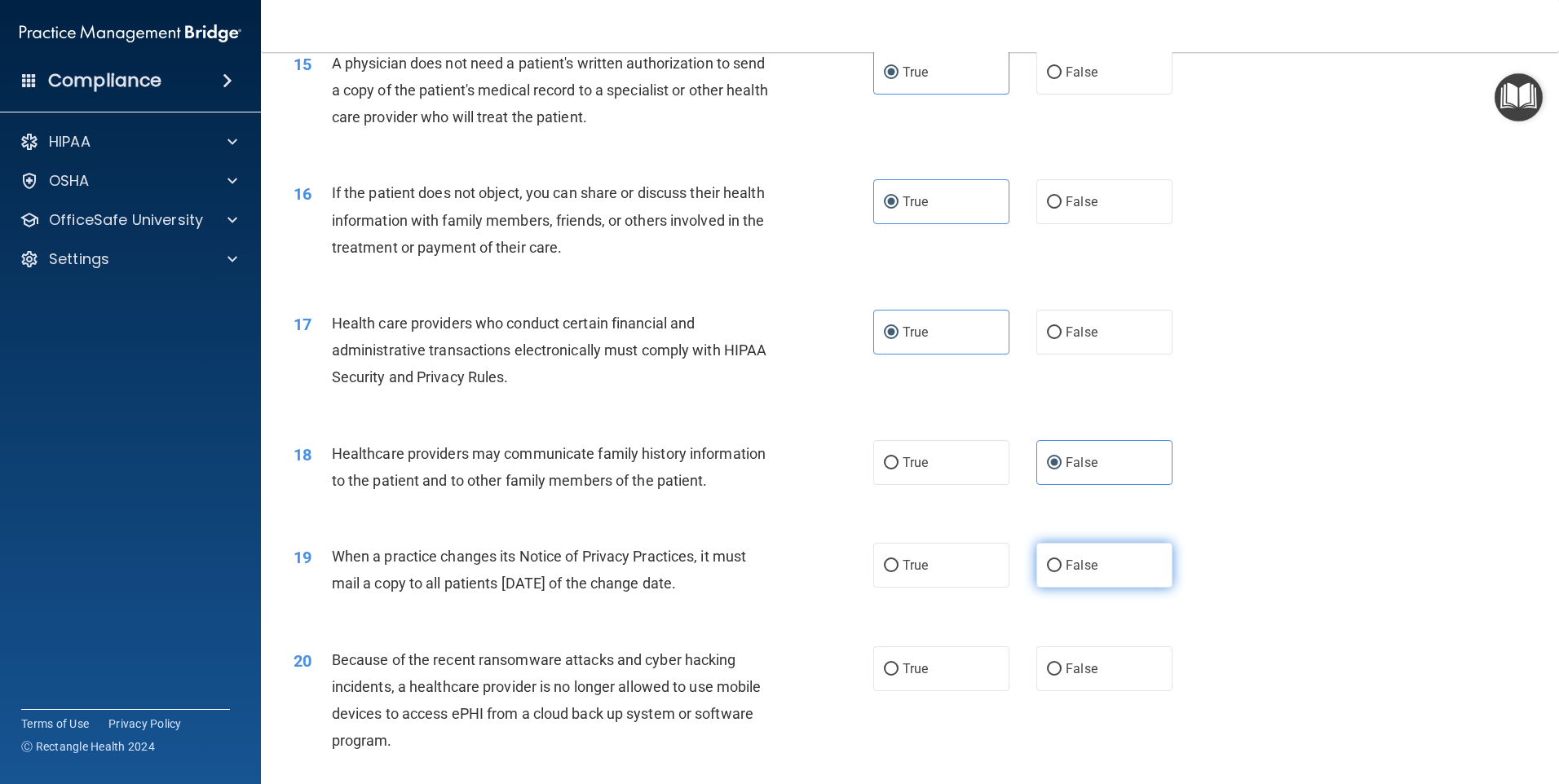
click at [1139, 550] on label "False" at bounding box center [1104, 565] width 137 height 45
click at [1062, 560] on input "False" at bounding box center [1054, 566] width 15 height 12
radio input "true"
click at [1121, 684] on label "False" at bounding box center [1104, 669] width 137 height 45
click at [1062, 676] on input "False" at bounding box center [1054, 670] width 15 height 12
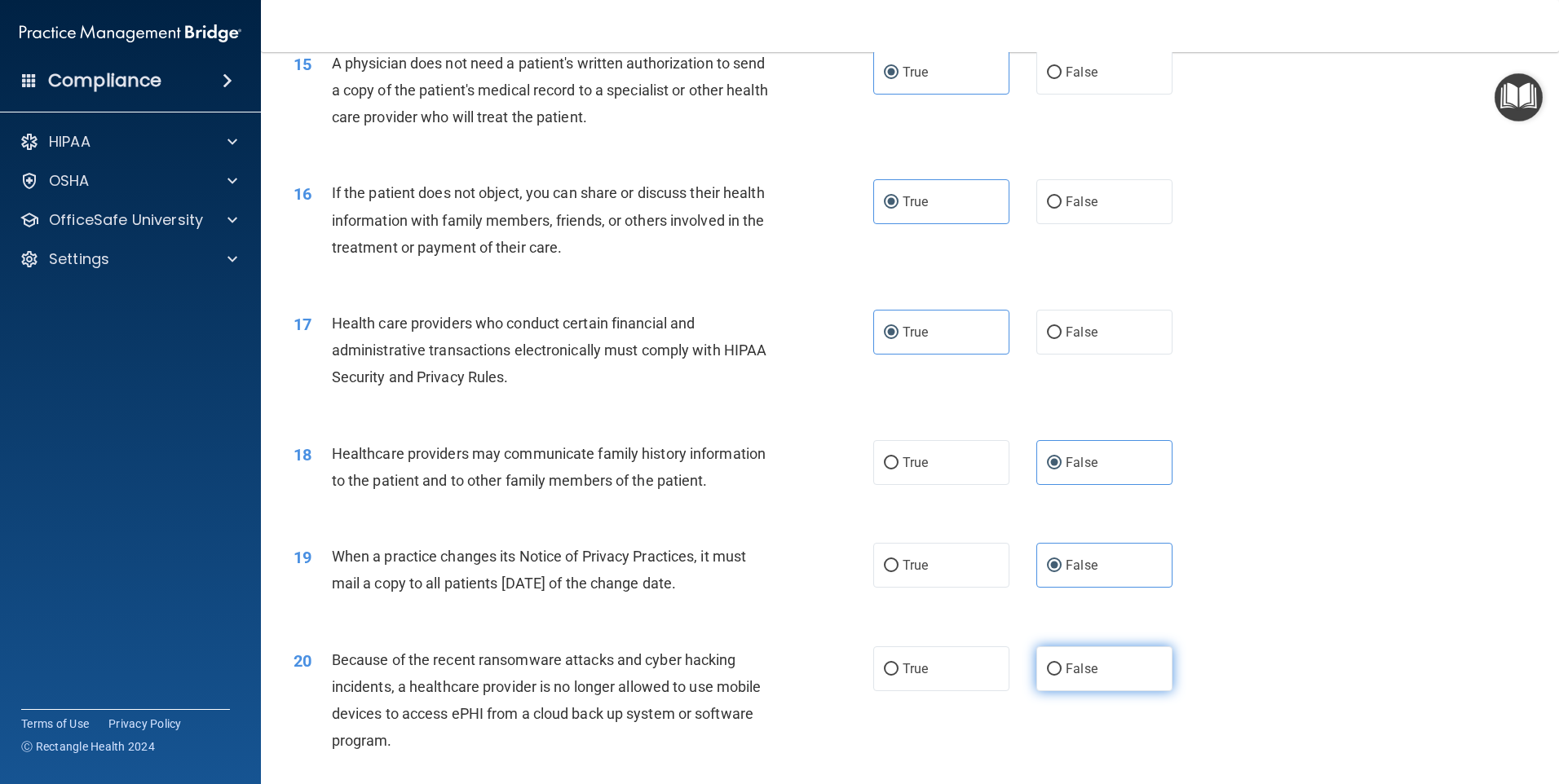
radio input "true"
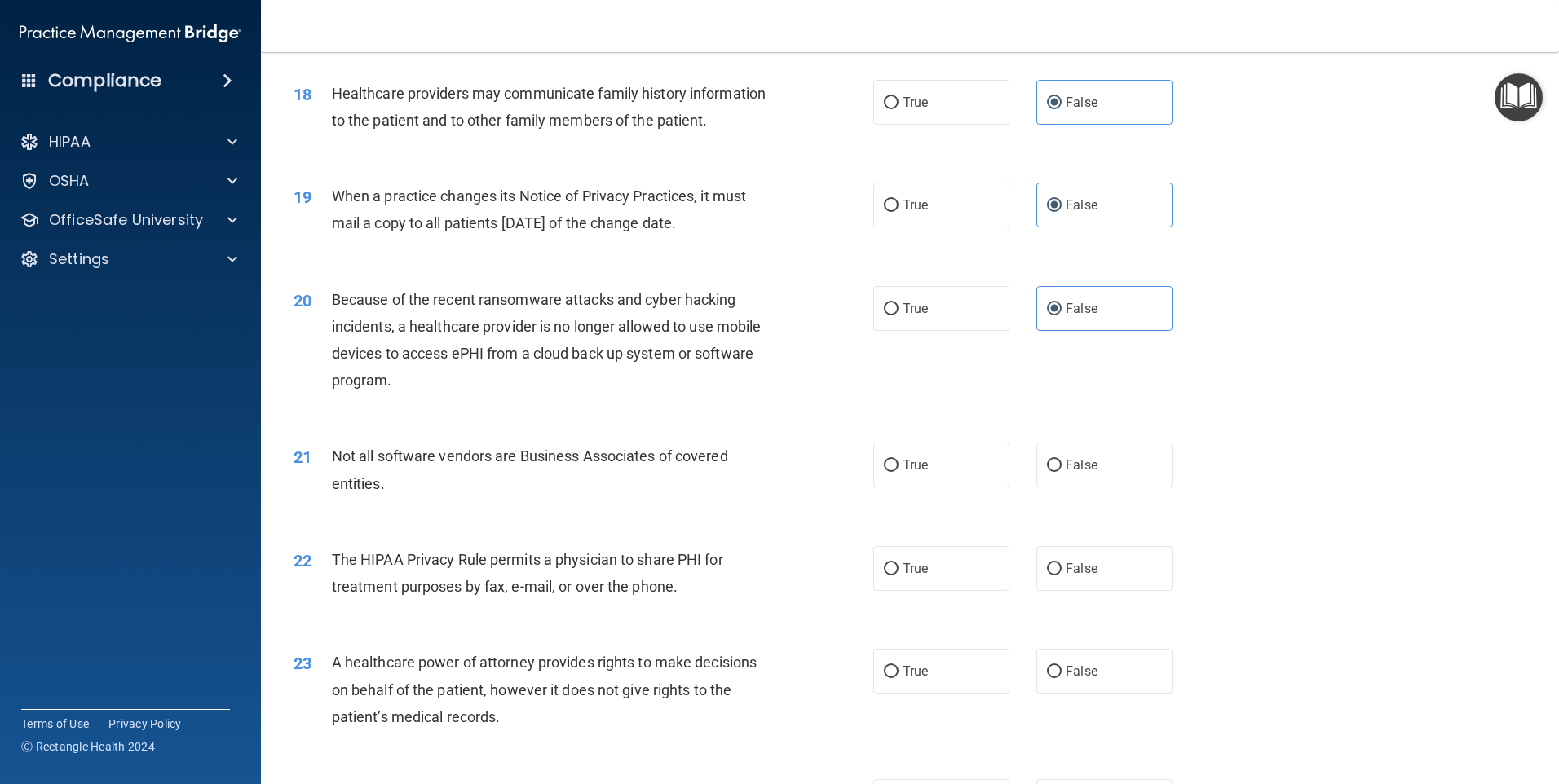
scroll to position [2201, 0]
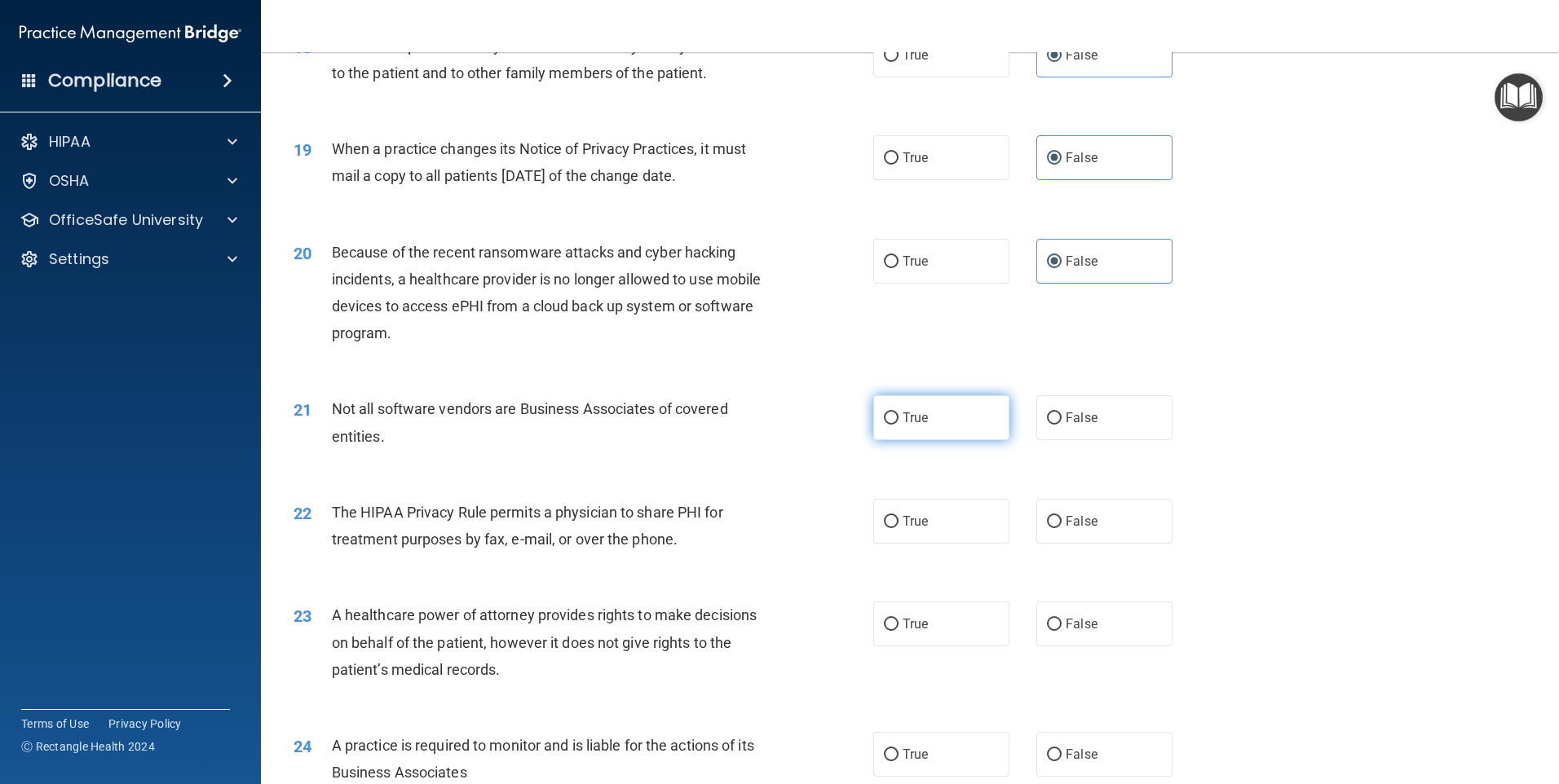
click at [920, 417] on span "True" at bounding box center [915, 417] width 25 height 15
click at [898, 417] on input "True" at bounding box center [891, 418] width 15 height 12
radio input "true"
click at [930, 531] on label "True" at bounding box center [941, 521] width 137 height 45
click at [898, 528] on input "True" at bounding box center [891, 522] width 15 height 12
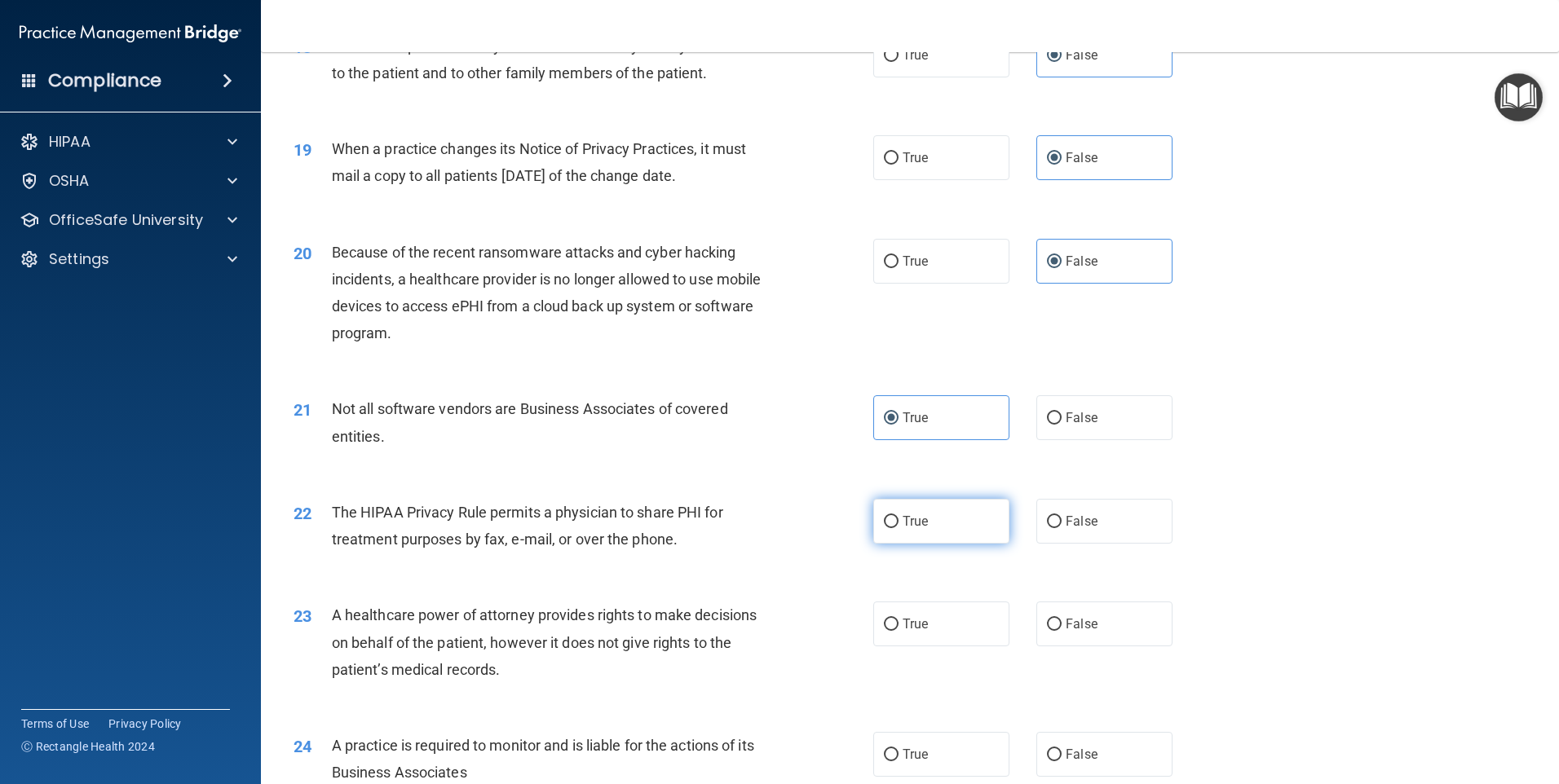
radio input "true"
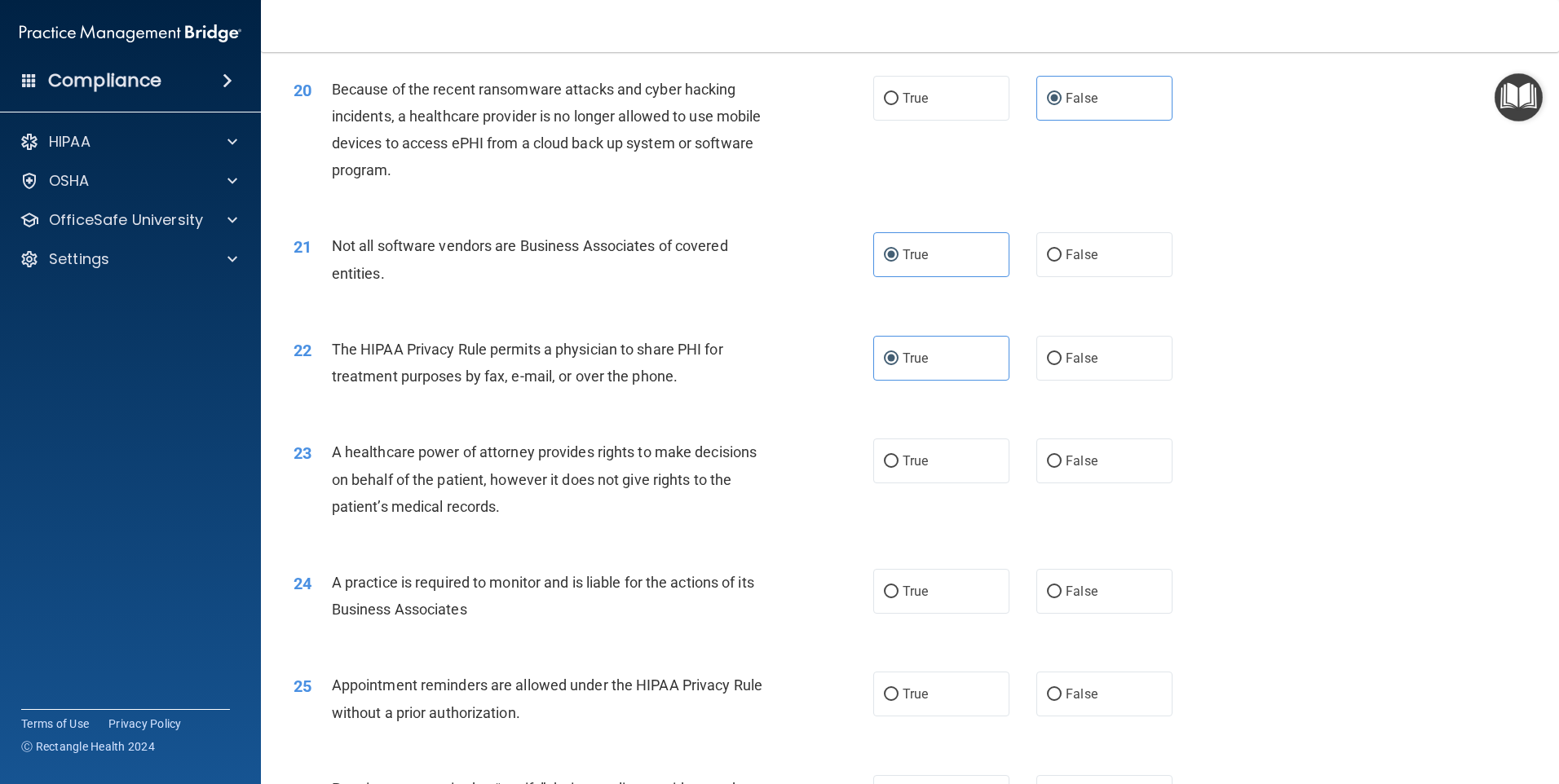
scroll to position [2446, 0]
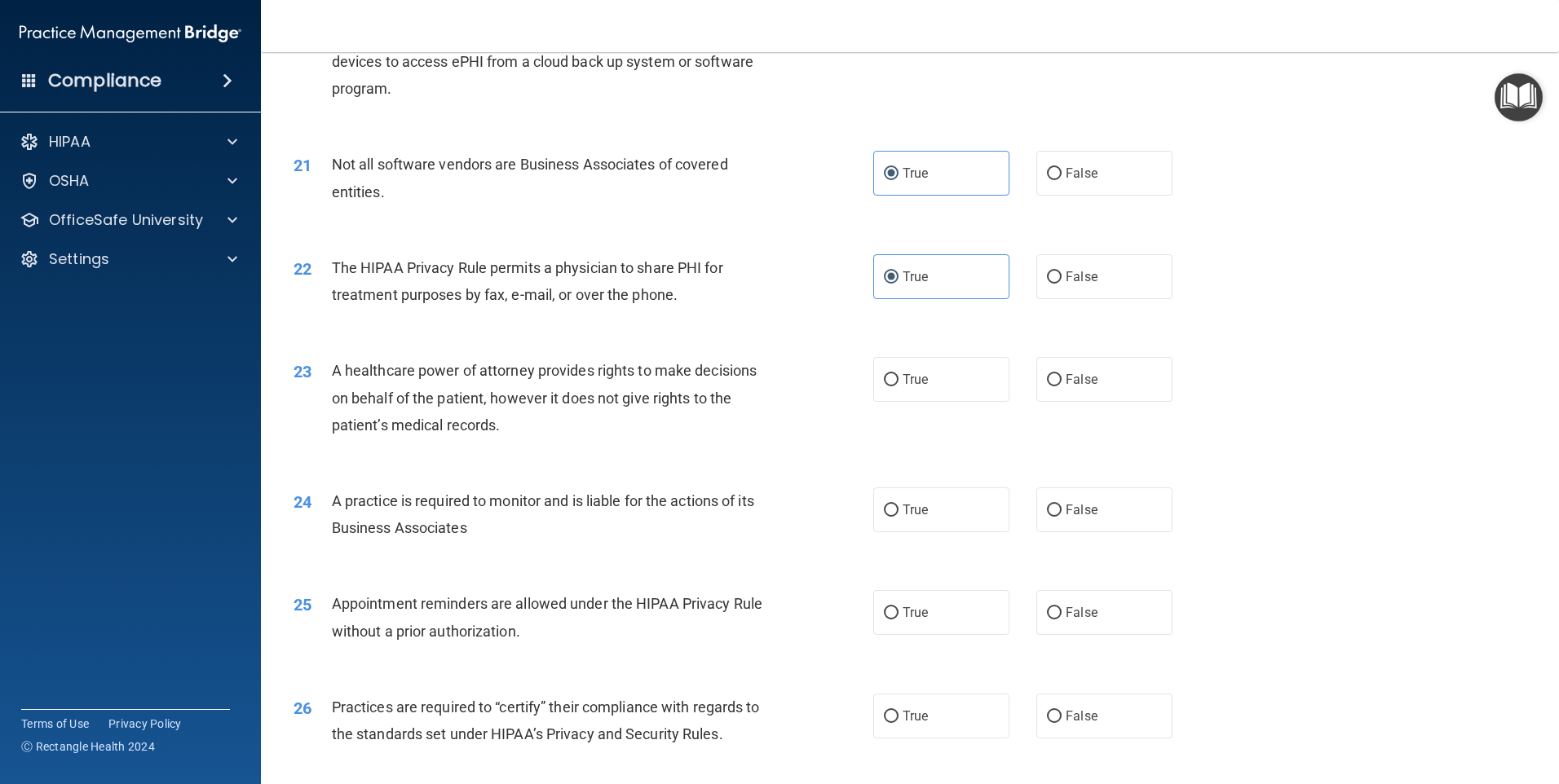
click at [1093, 404] on div "23 A healthcare power of attorney provides rights to make decisions on behalf o…" at bounding box center [910, 402] width 1258 height 131
click at [1066, 378] on span "False" at bounding box center [1081, 380] width 32 height 15
click at [1062, 378] on input "False" at bounding box center [1054, 380] width 15 height 12
radio input "true"
click at [1097, 509] on label "False" at bounding box center [1104, 510] width 137 height 45
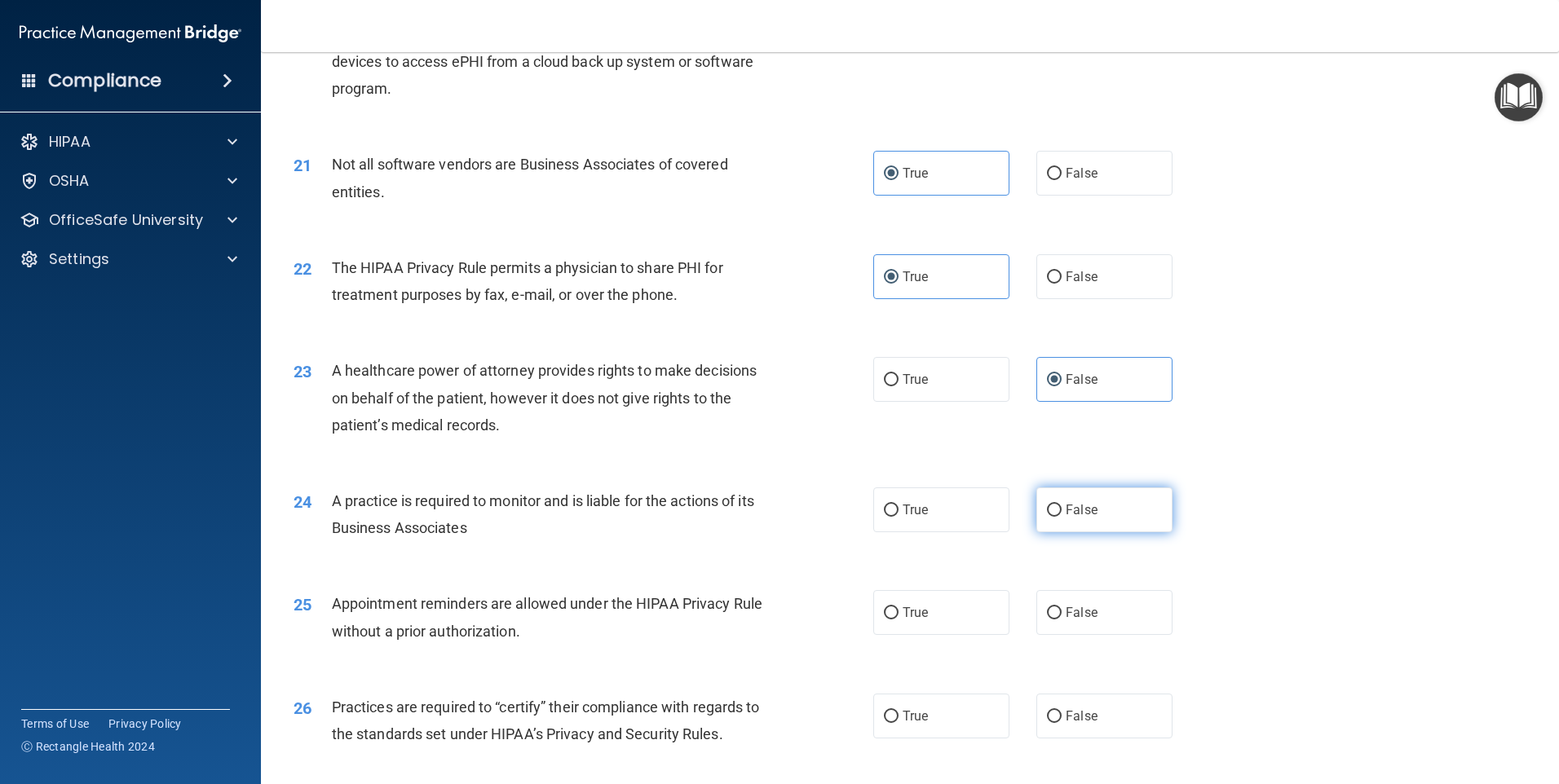
click at [1062, 509] on input "False" at bounding box center [1054, 511] width 15 height 12
radio input "true"
click at [907, 617] on span "True" at bounding box center [915, 612] width 25 height 15
click at [898, 617] on input "True" at bounding box center [891, 613] width 15 height 12
radio input "true"
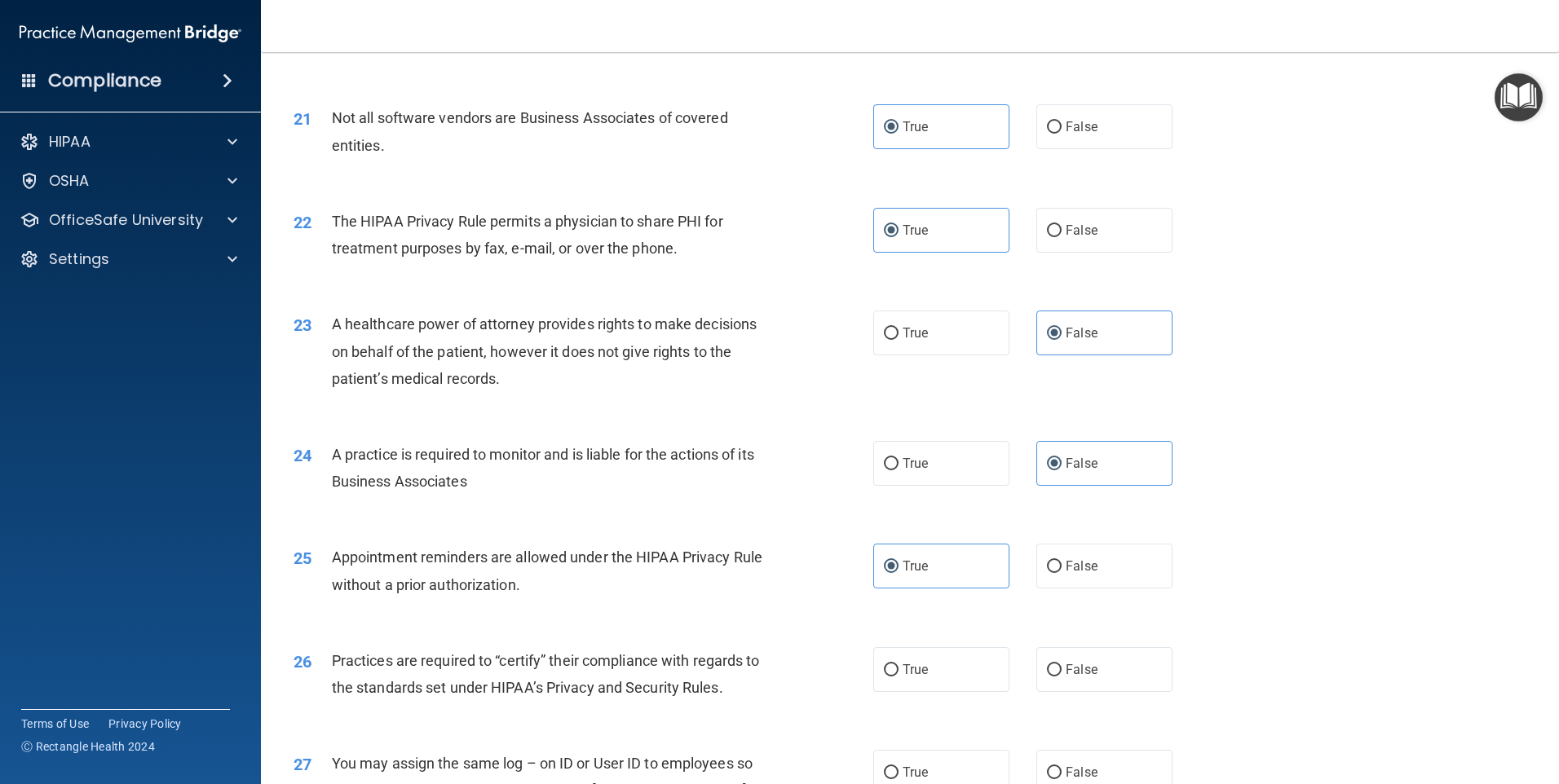
scroll to position [2527, 0]
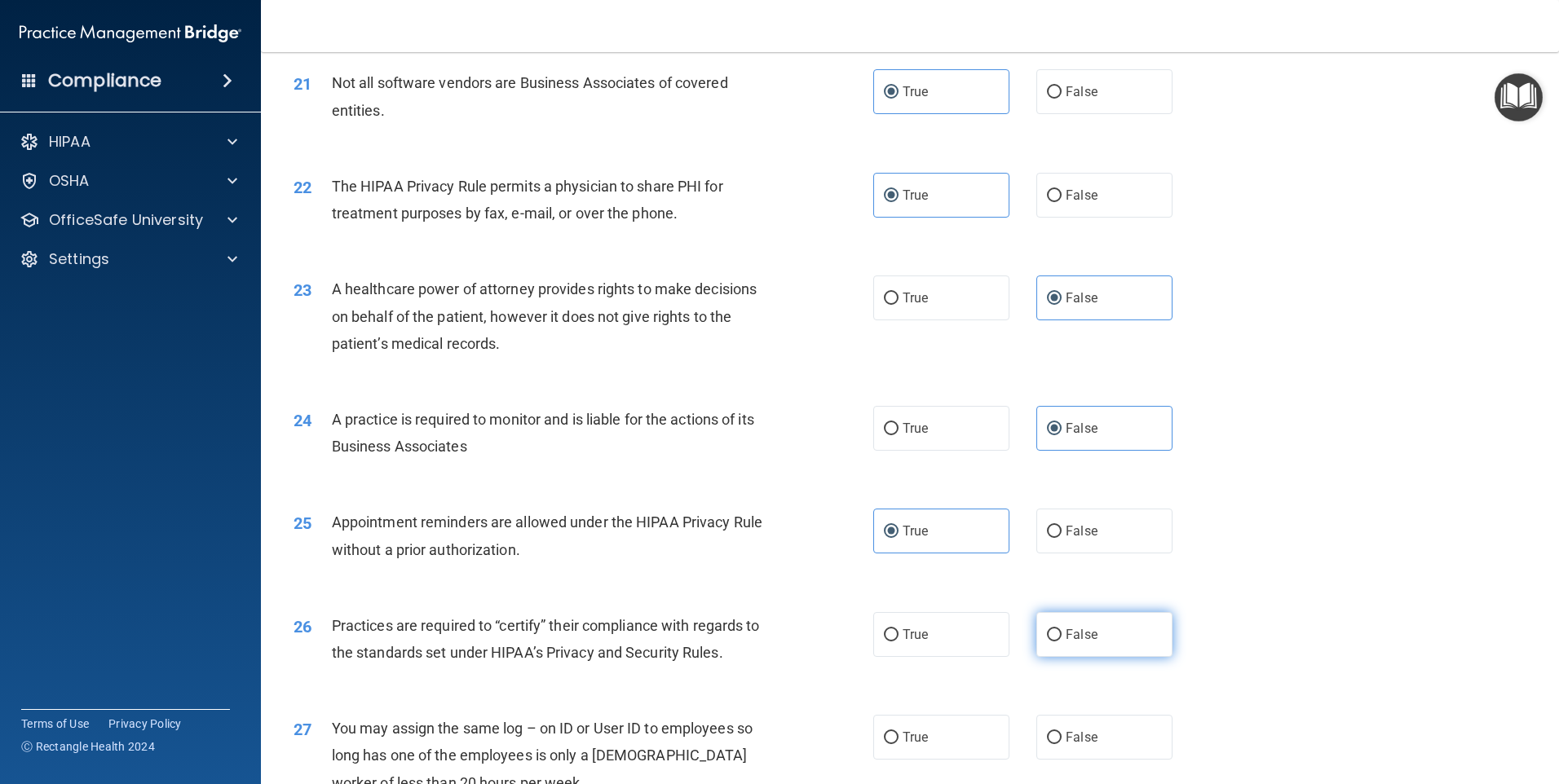
click at [1083, 634] on span "False" at bounding box center [1081, 635] width 32 height 15
click at [1062, 634] on input "False" at bounding box center [1054, 635] width 15 height 12
radio input "true"
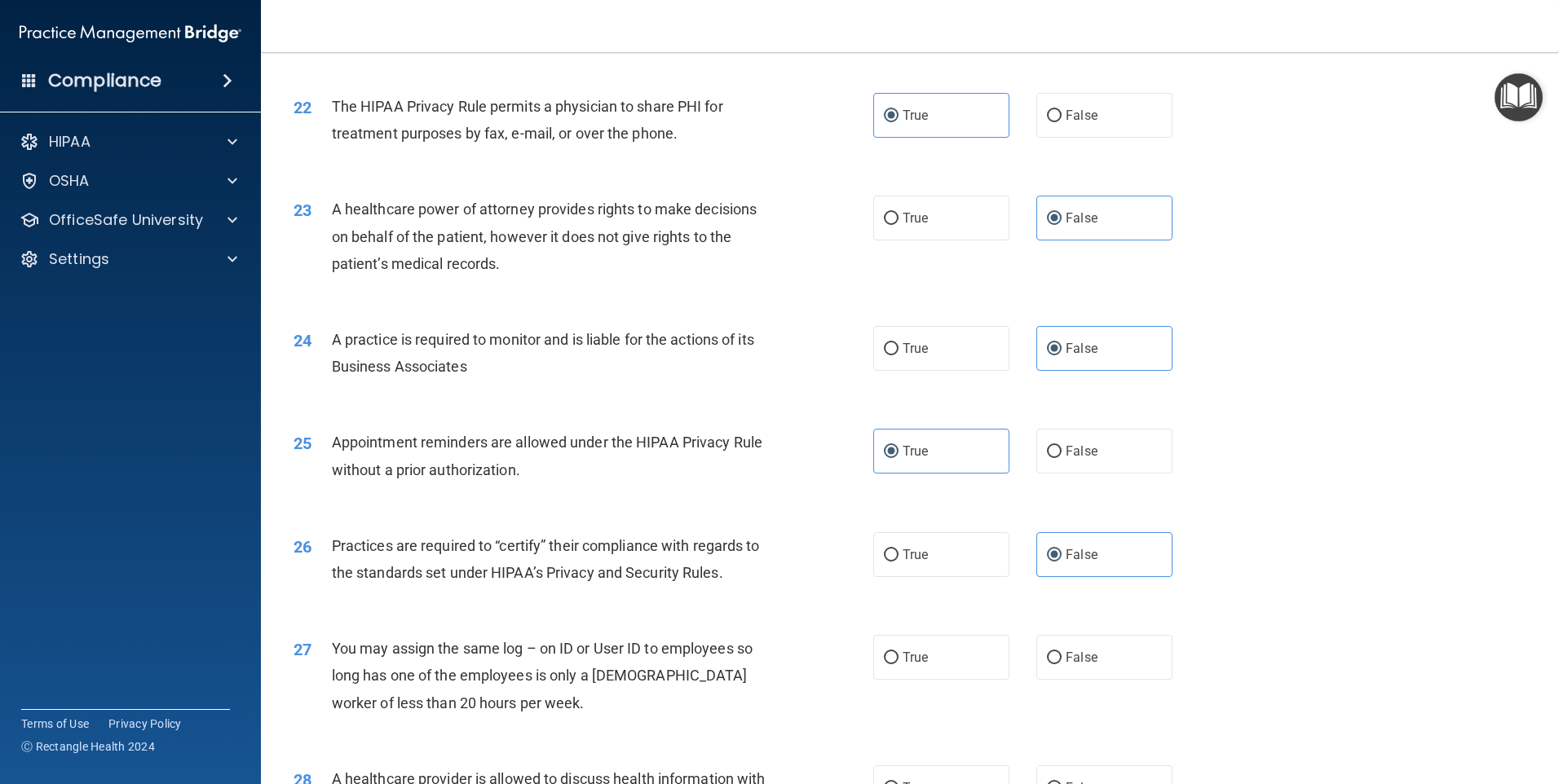
scroll to position [2608, 0]
click at [1112, 667] on label "False" at bounding box center [1104, 656] width 137 height 45
click at [1062, 663] on input "False" at bounding box center [1054, 656] width 15 height 12
radio input "true"
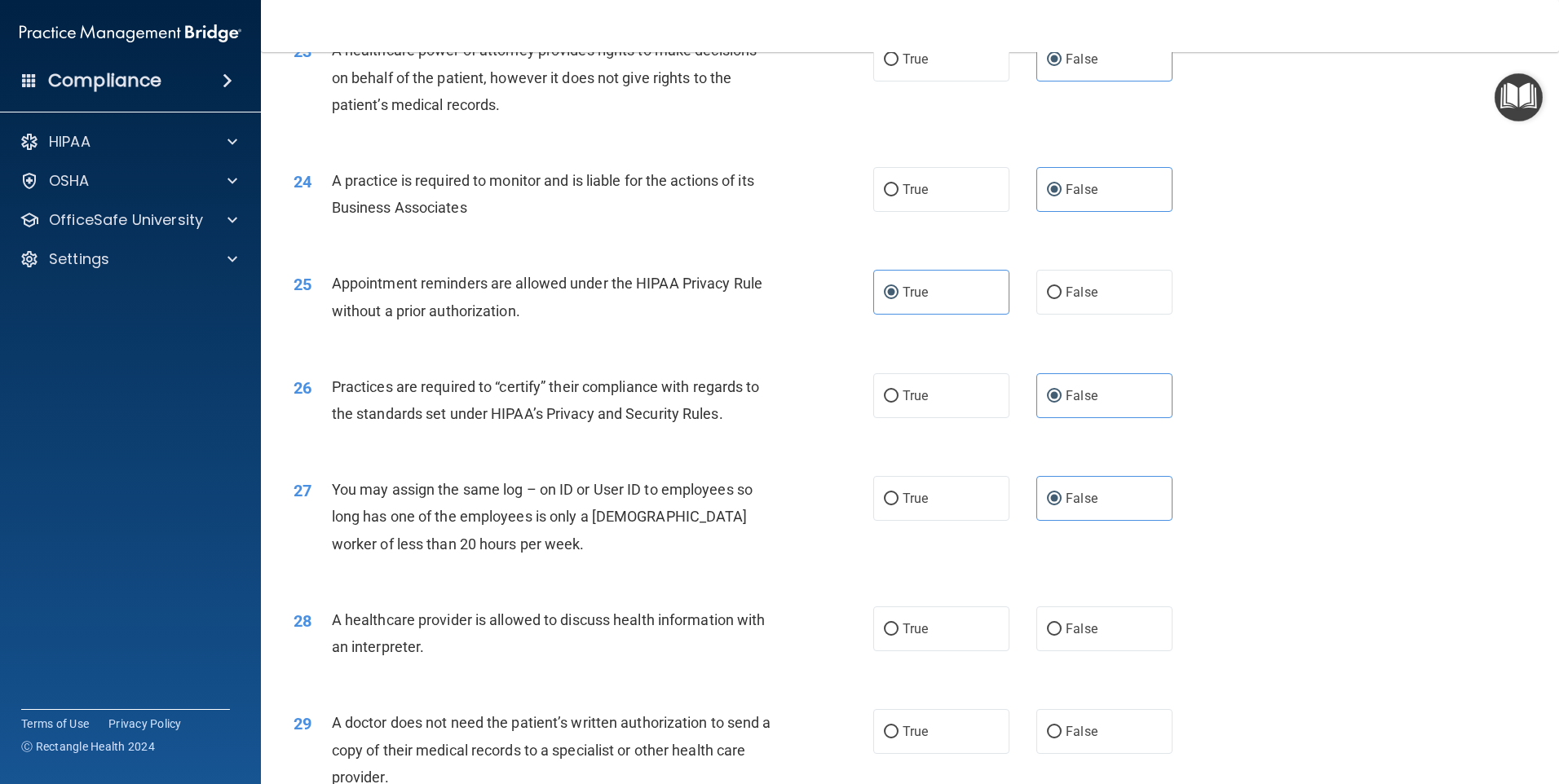
scroll to position [2771, 0]
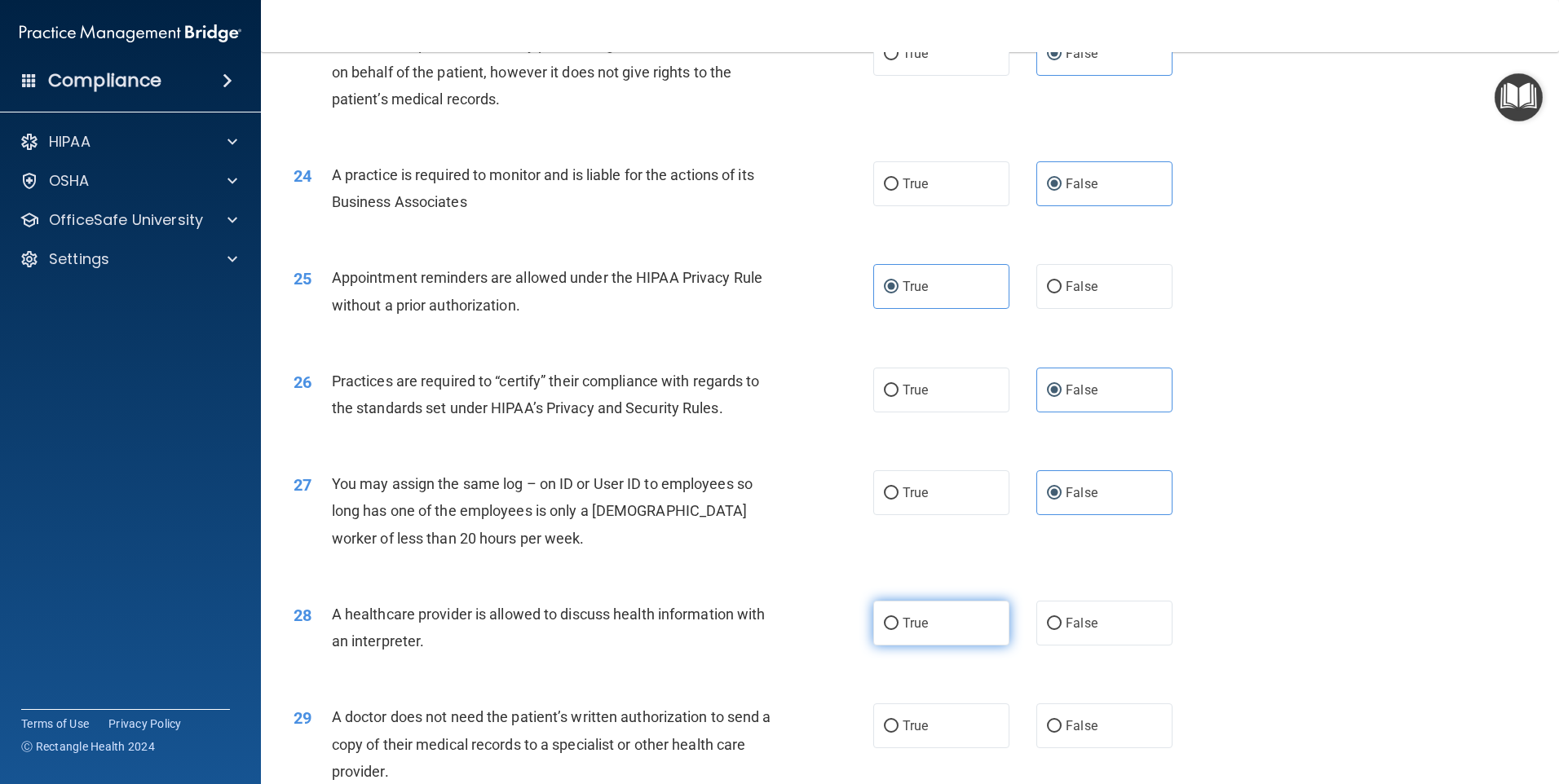
click at [917, 605] on label "True" at bounding box center [941, 623] width 137 height 45
click at [898, 618] on input "True" at bounding box center [891, 624] width 15 height 12
radio input "true"
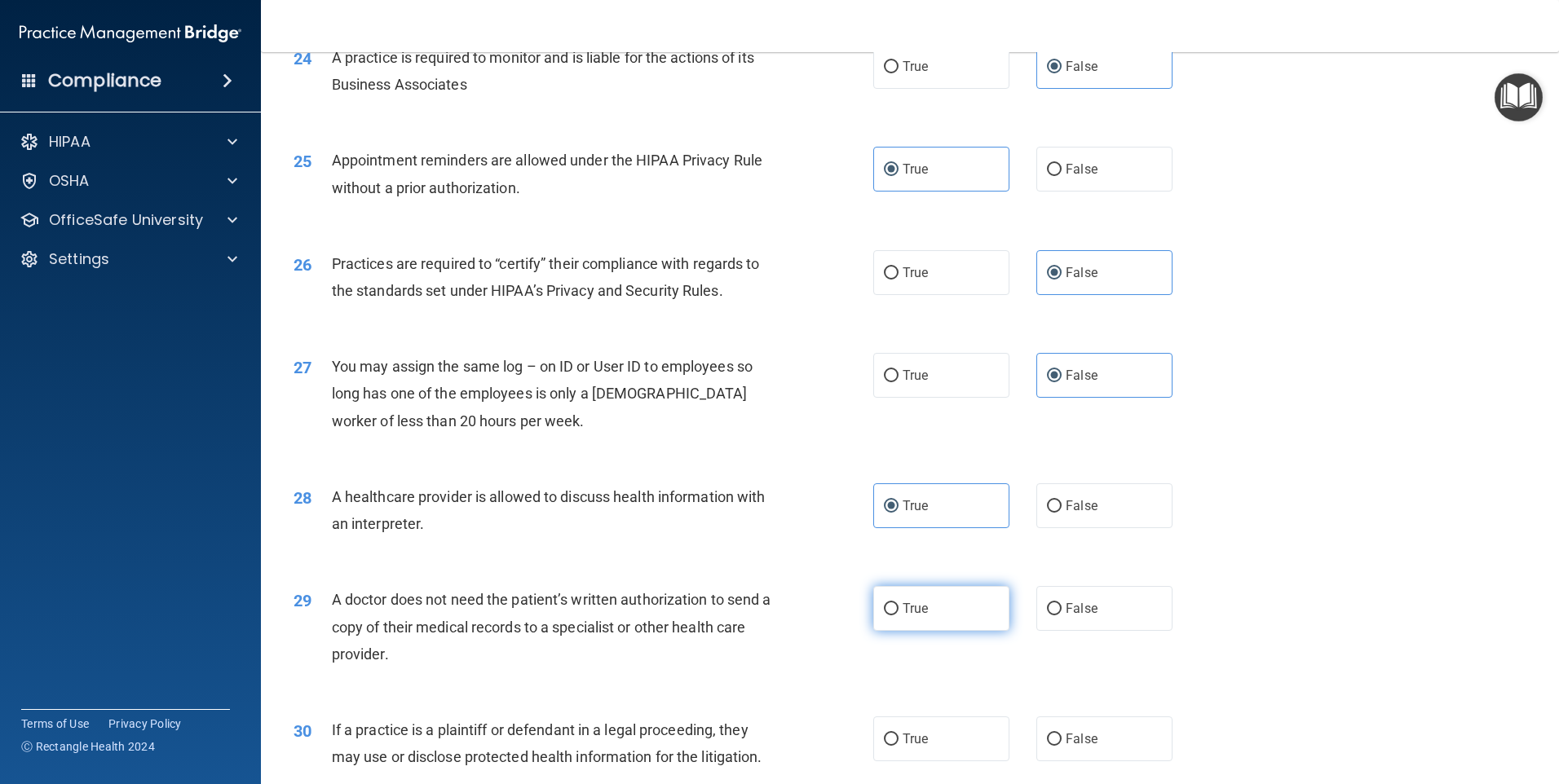
scroll to position [2934, 0]
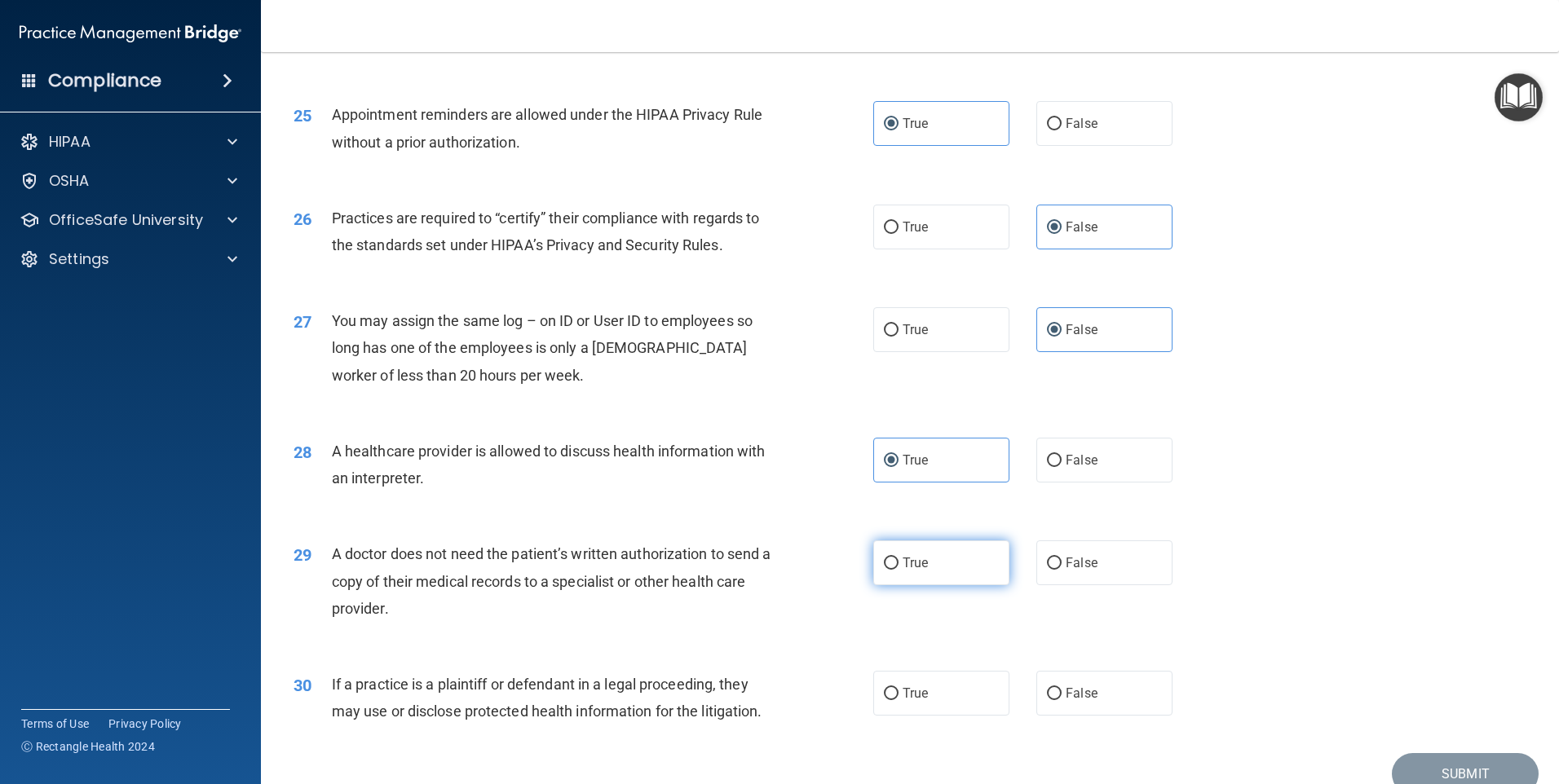
click at [910, 549] on label "True" at bounding box center [941, 562] width 137 height 45
click at [898, 557] on input "True" at bounding box center [891, 563] width 15 height 12
radio input "true"
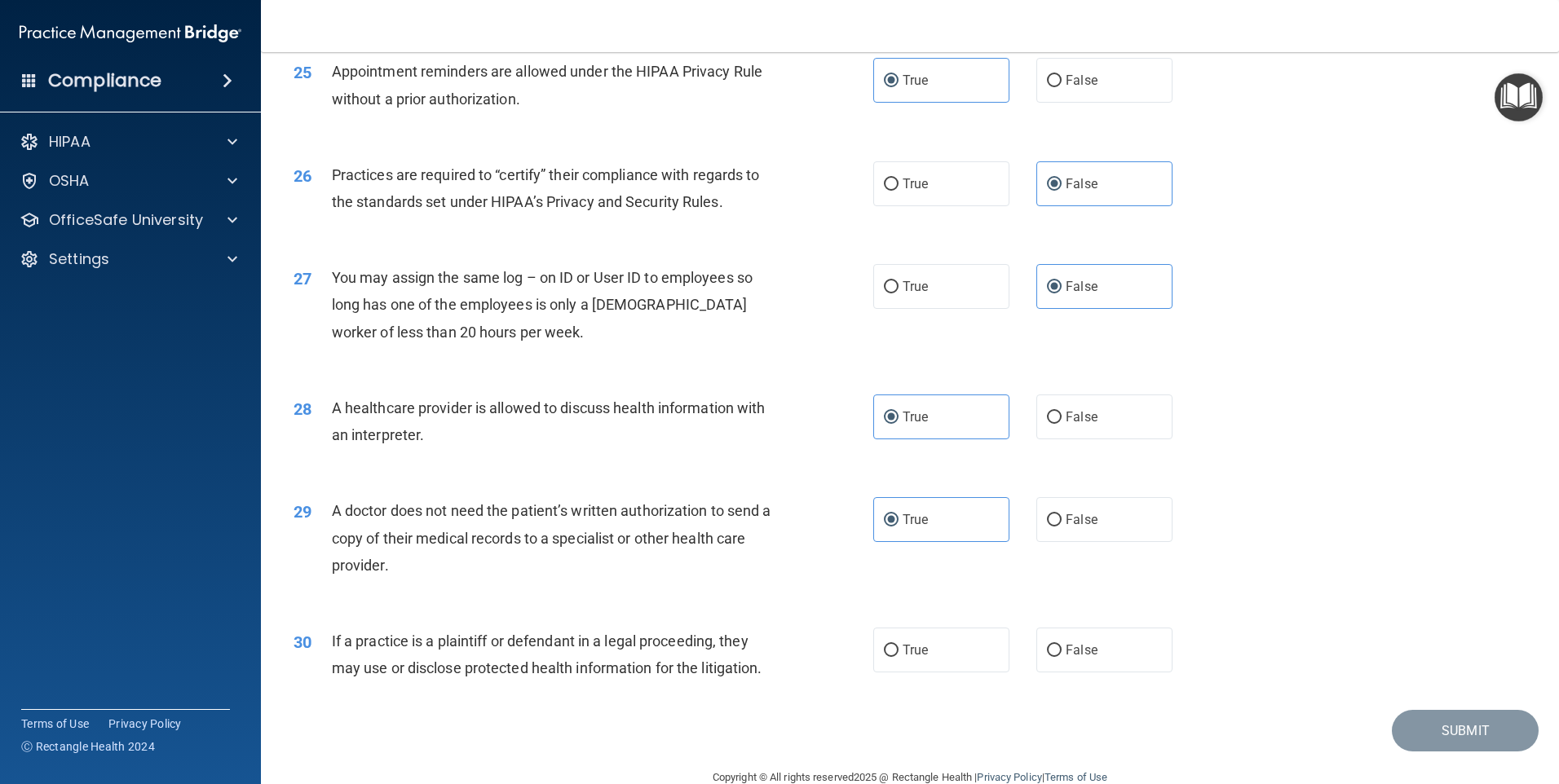
scroll to position [3010, 0]
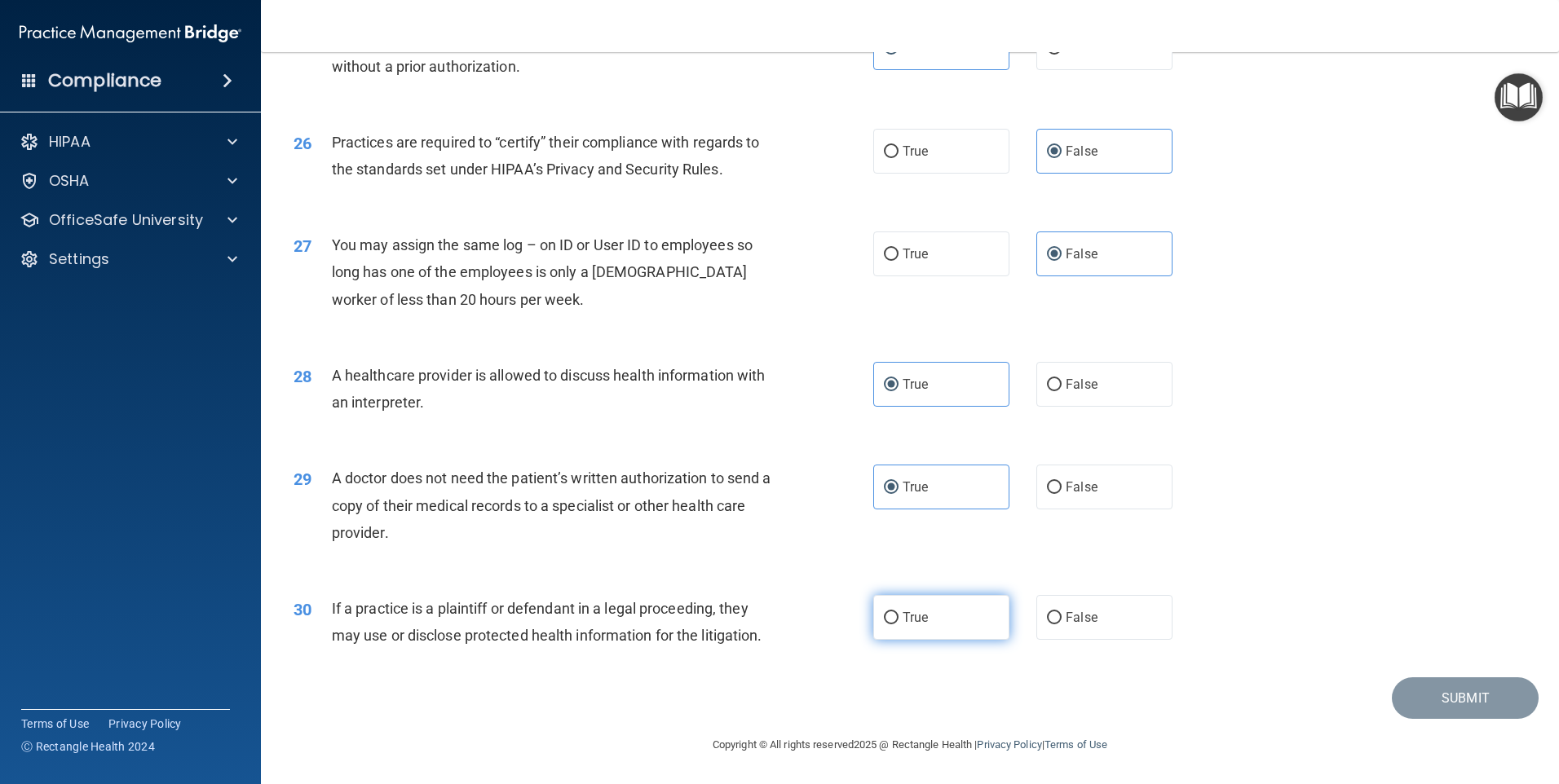
click at [884, 614] on input "True" at bounding box center [891, 618] width 15 height 12
radio input "true"
drag, startPoint x: 1437, startPoint y: 690, endPoint x: 1393, endPoint y: 710, distance: 48.3
click at [1436, 690] on button "Submit" at bounding box center [1465, 698] width 147 height 41
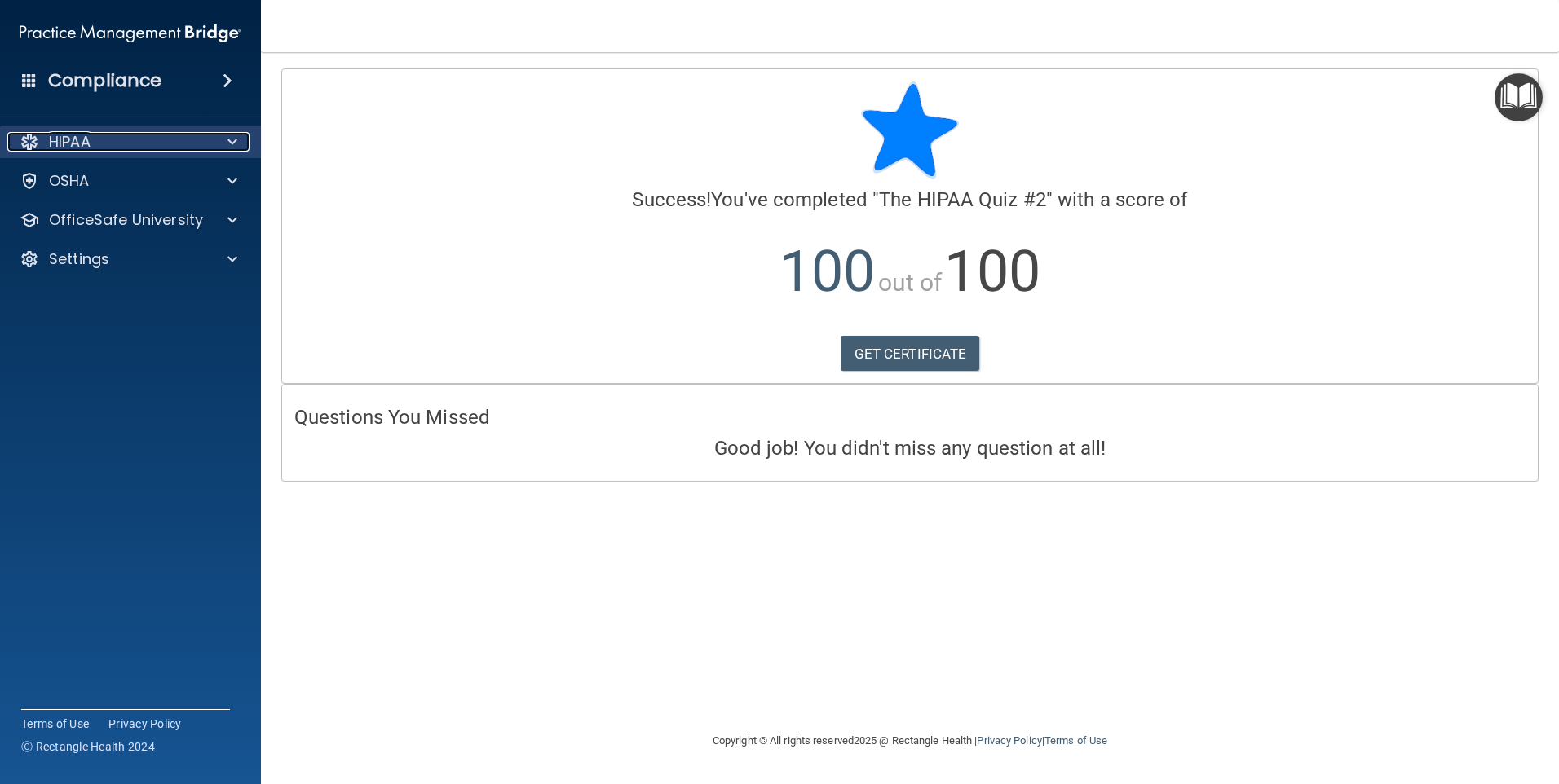
click at [63, 143] on p "HIPAA" at bounding box center [70, 142] width 41 height 20
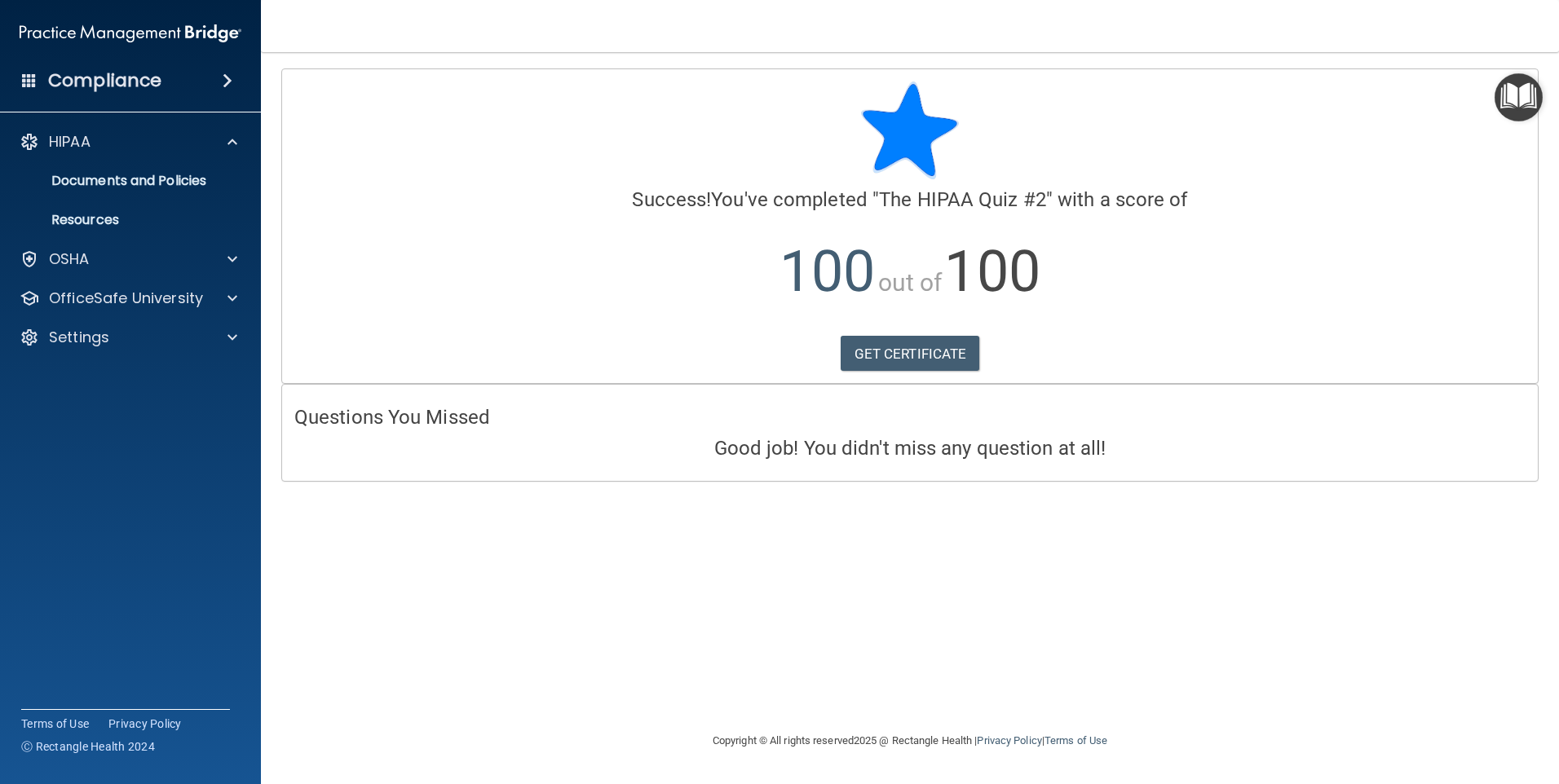
click at [241, 320] on div "HIPAA Documents and Policies Report an Incident Business Associates Emergency P…" at bounding box center [131, 243] width 262 height 248
click at [234, 304] on span at bounding box center [232, 298] width 9 height 20
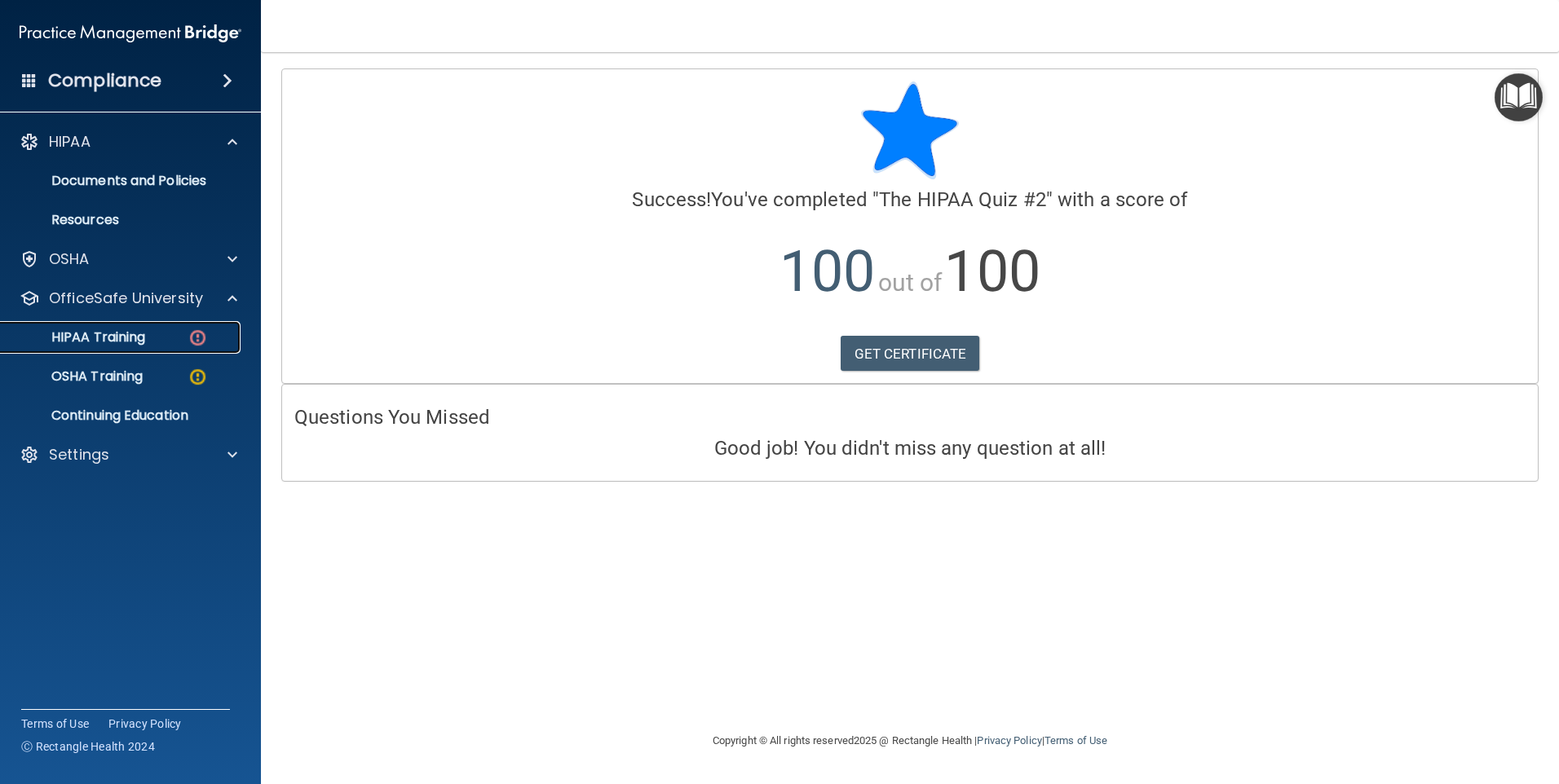
click at [174, 339] on div "HIPAA Training" at bounding box center [121, 337] width 222 height 16
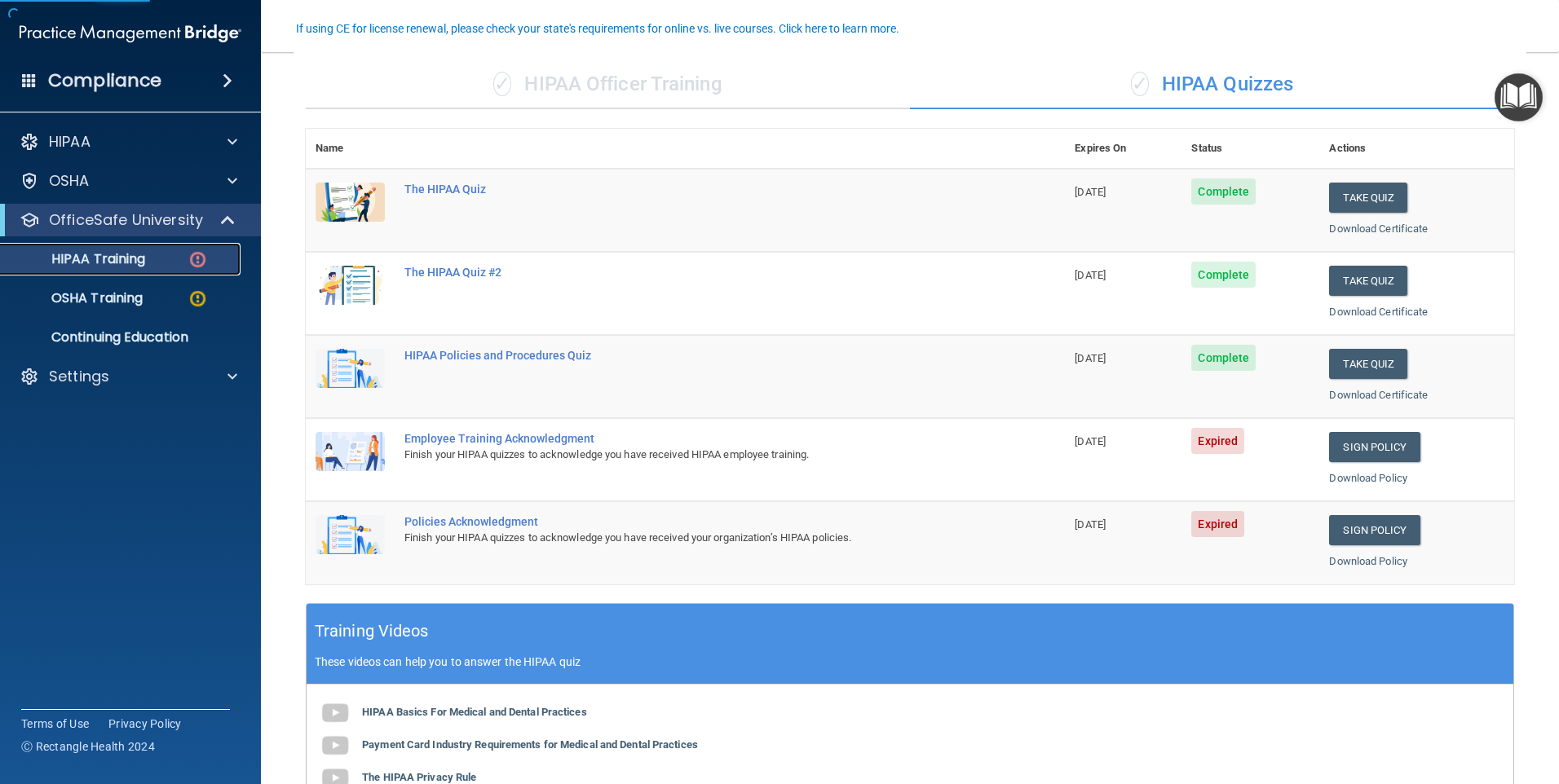
scroll to position [163, 0]
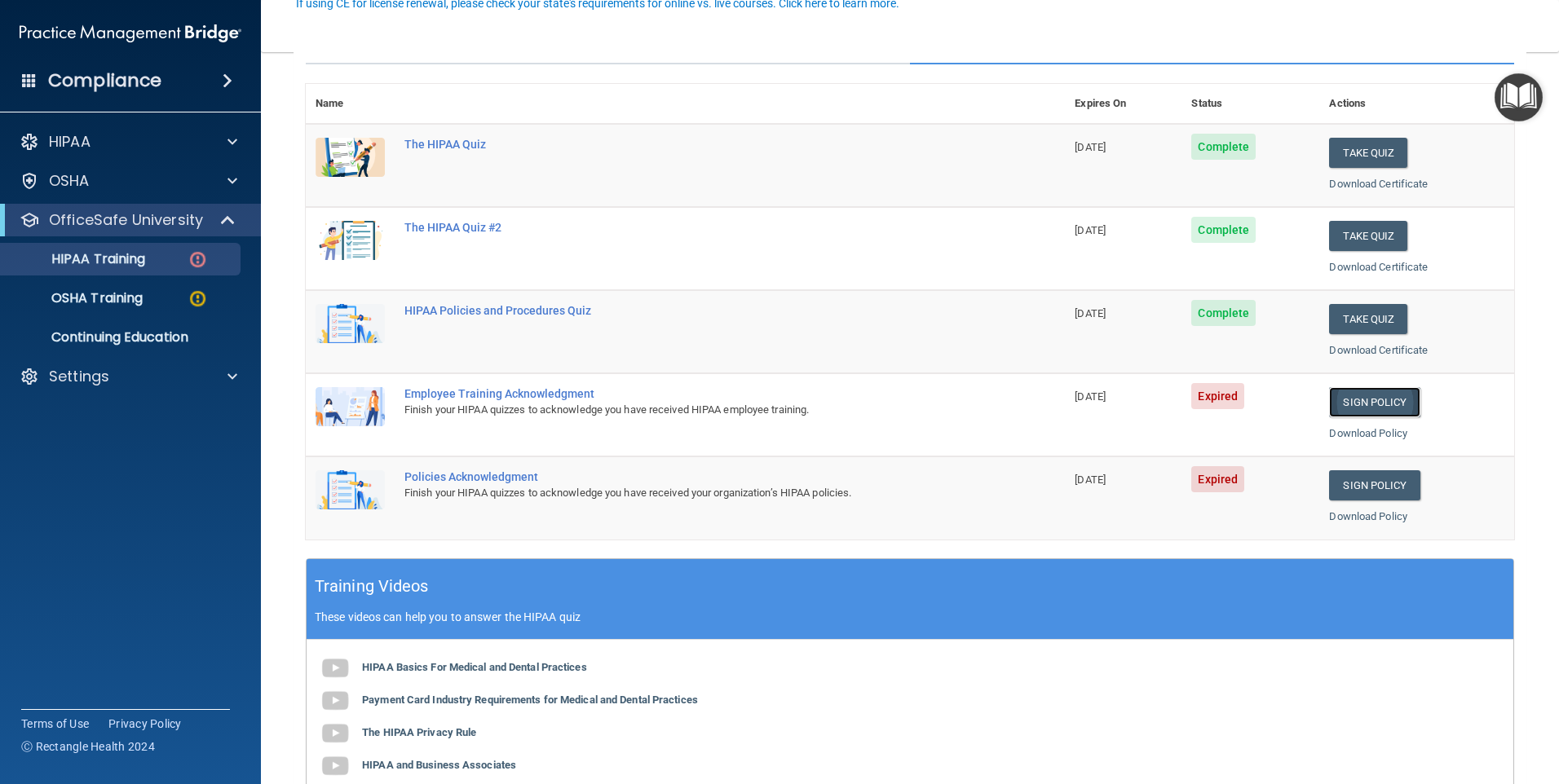
click at [1367, 408] on link "Sign Policy" at bounding box center [1373, 402] width 90 height 30
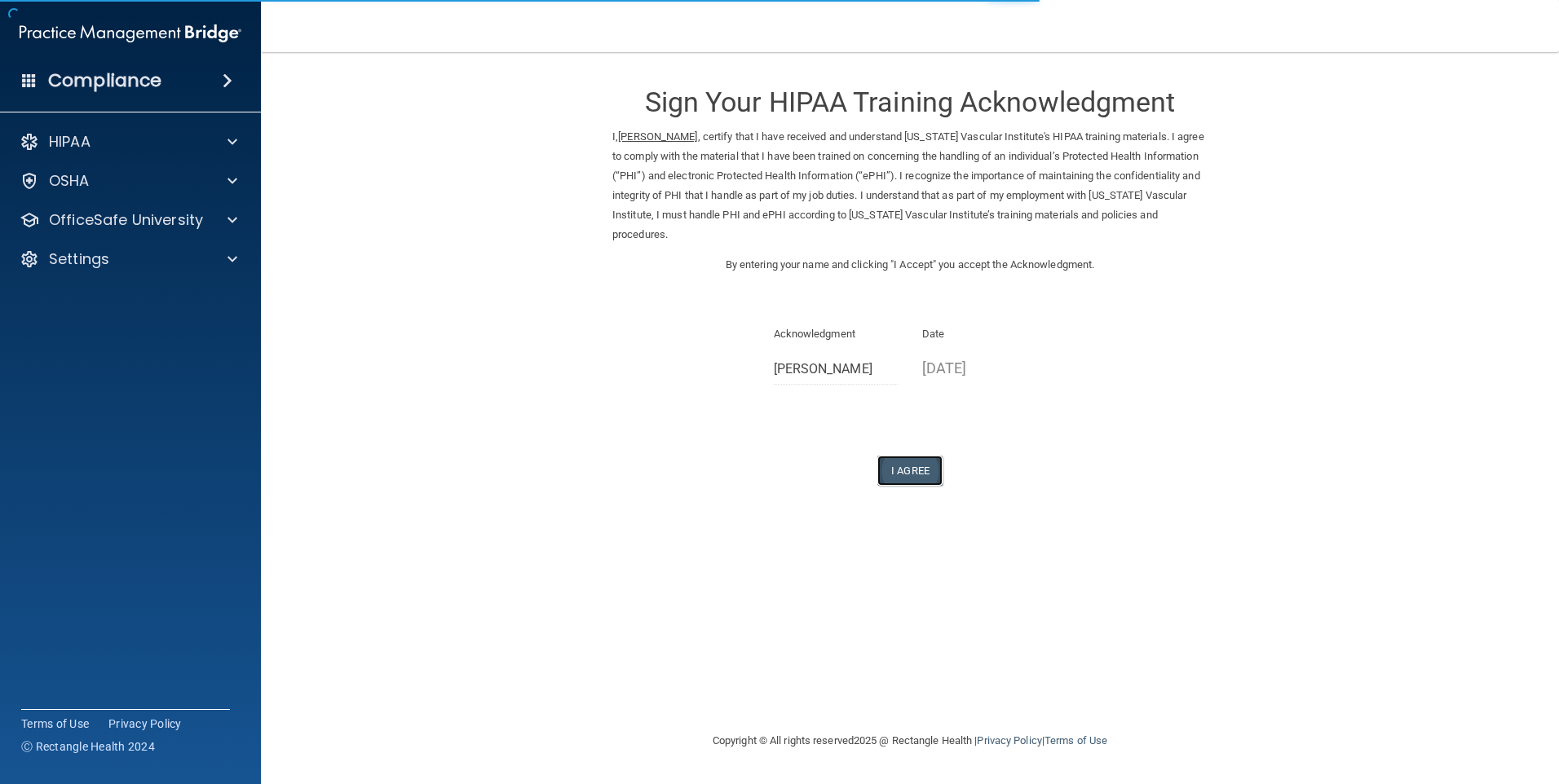
click at [923, 456] on button "I Agree" at bounding box center [910, 471] width 65 height 30
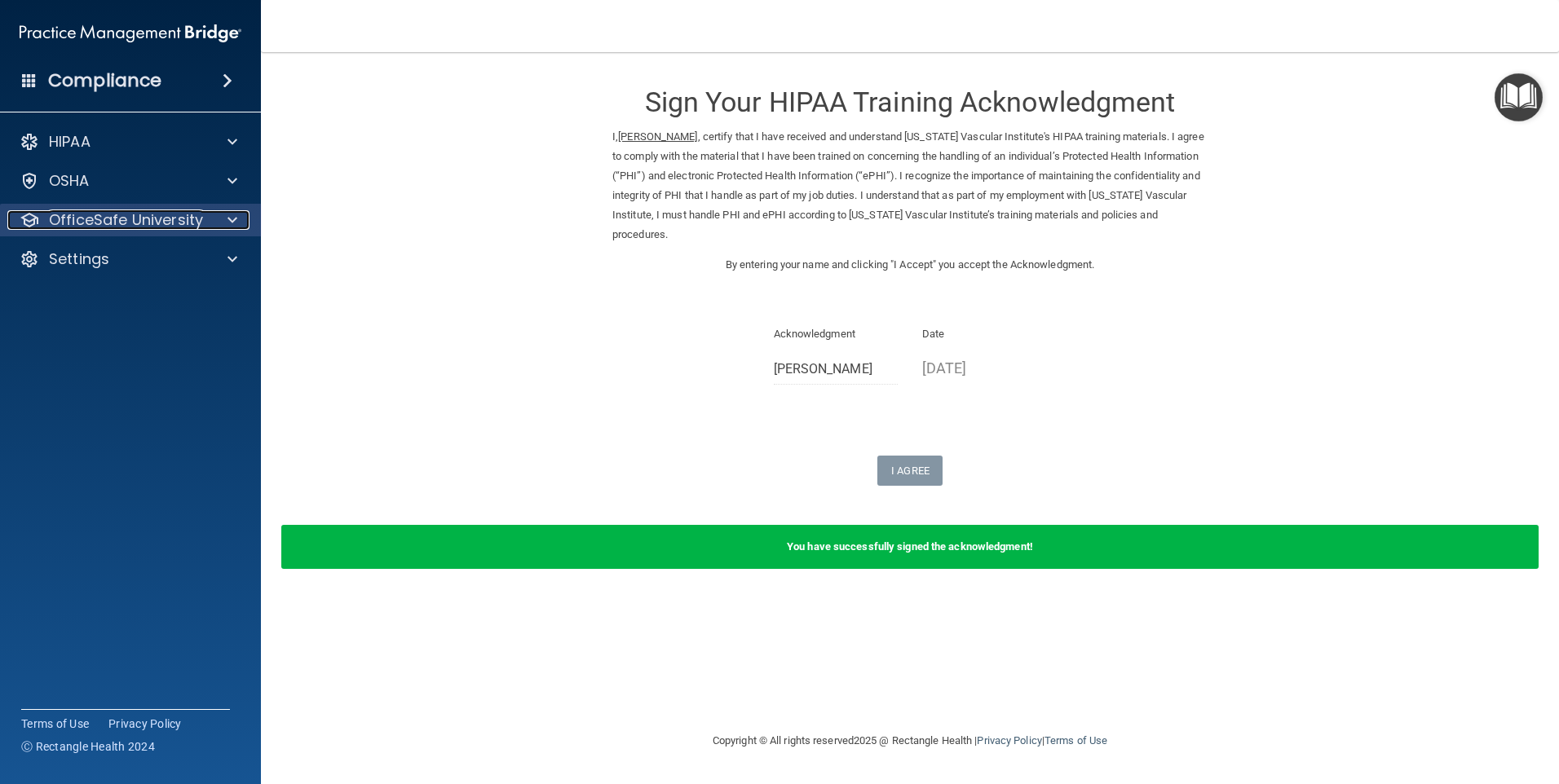
click at [121, 224] on p "OfficeSafe University" at bounding box center [125, 220] width 154 height 20
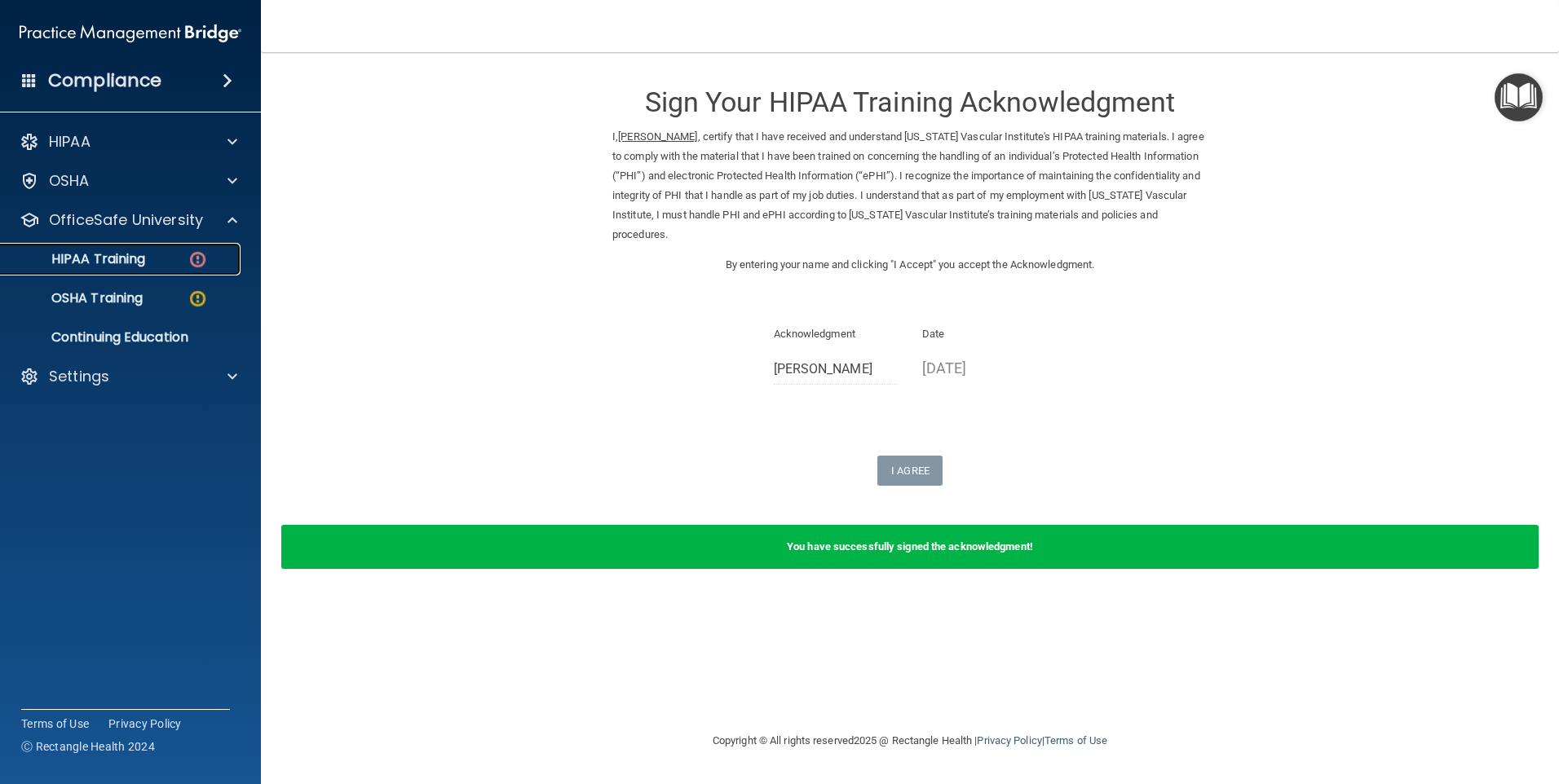
click at [112, 252] on p "HIPAA Training" at bounding box center [77, 258] width 135 height 16
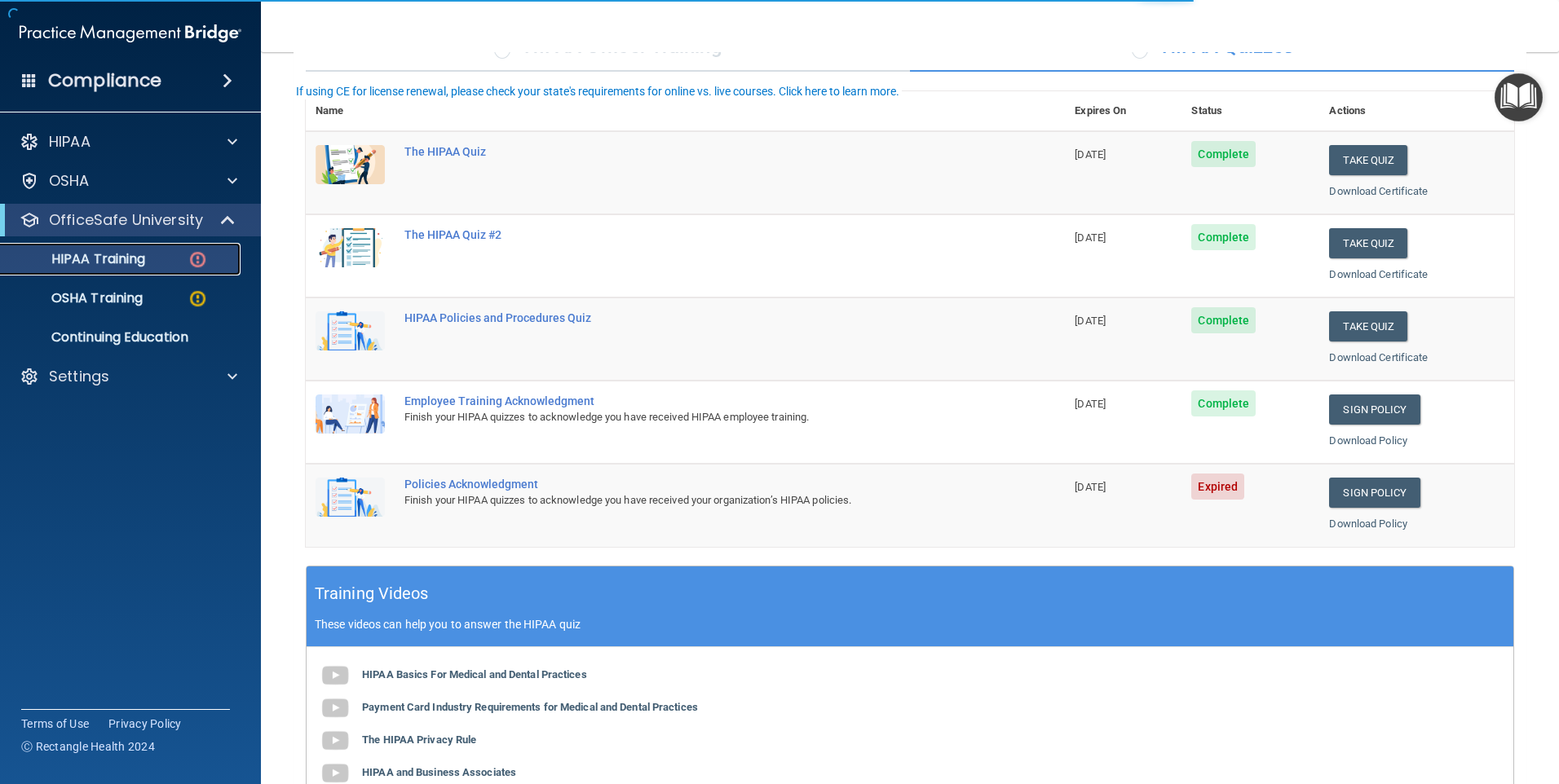
scroll to position [163, 0]
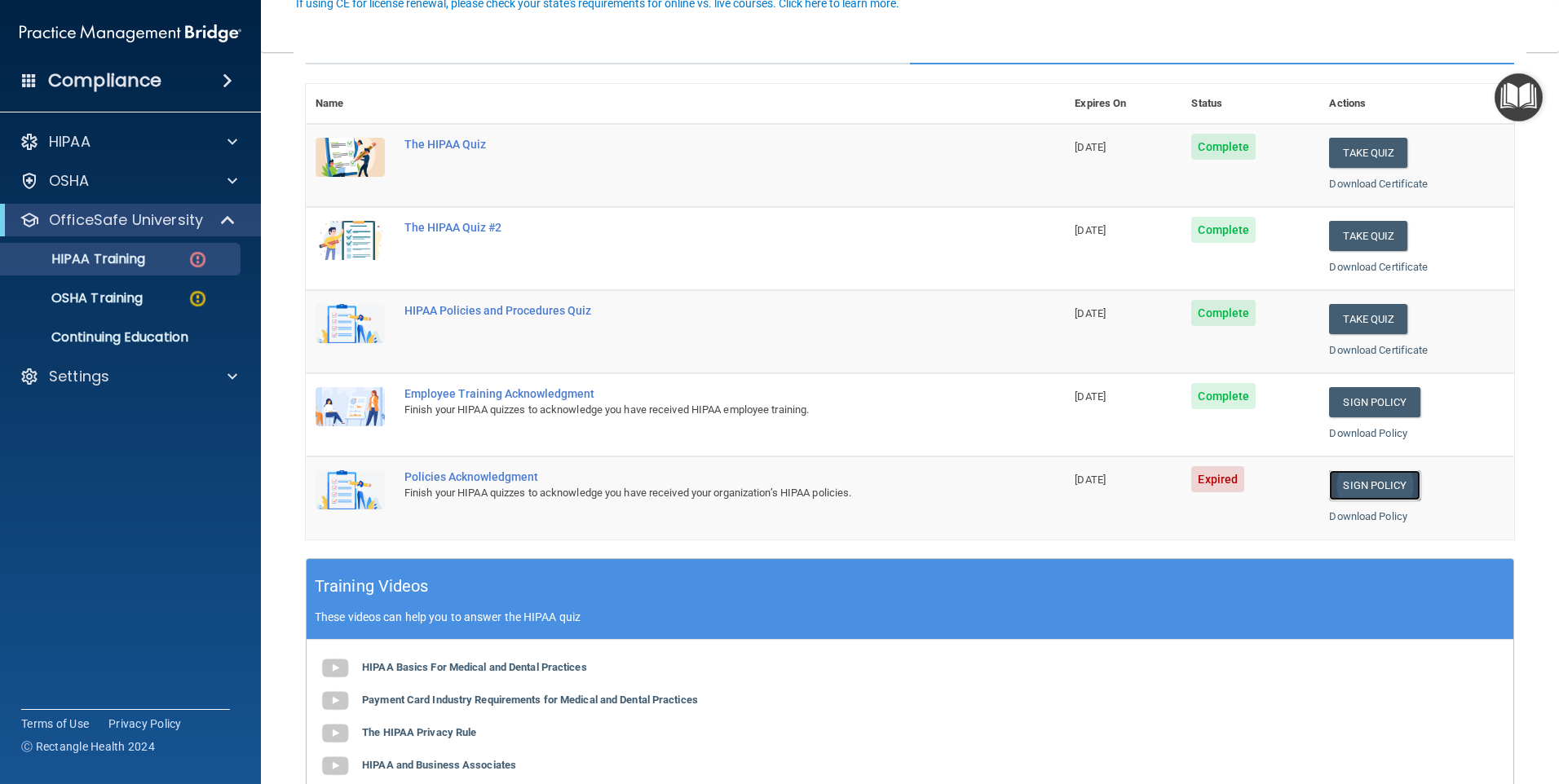
click at [1337, 474] on link "Sign Policy" at bounding box center [1373, 485] width 90 height 30
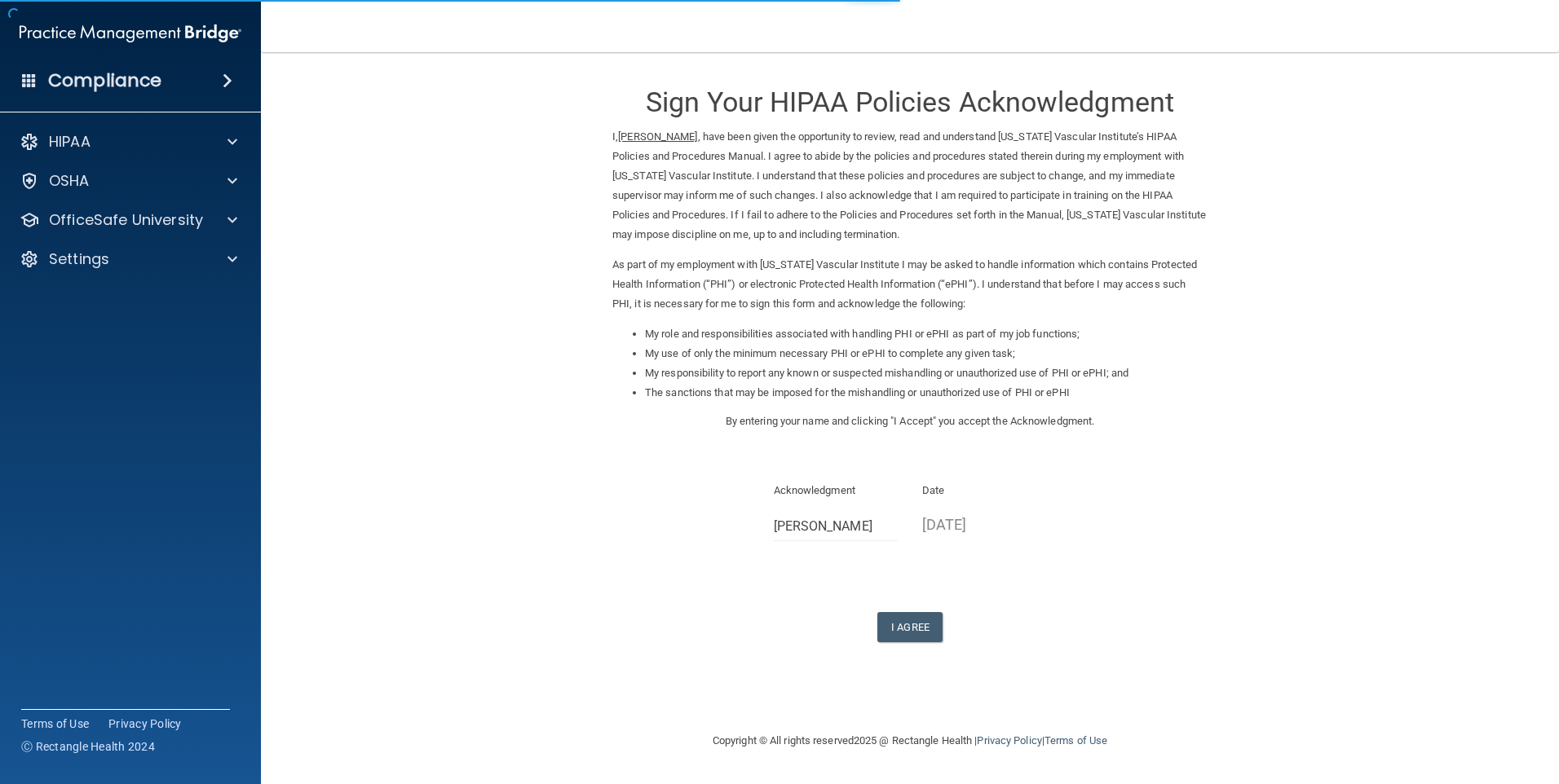
click at [948, 629] on div "I Agree" at bounding box center [910, 627] width 595 height 30
click at [920, 629] on button "I Agree" at bounding box center [910, 627] width 65 height 30
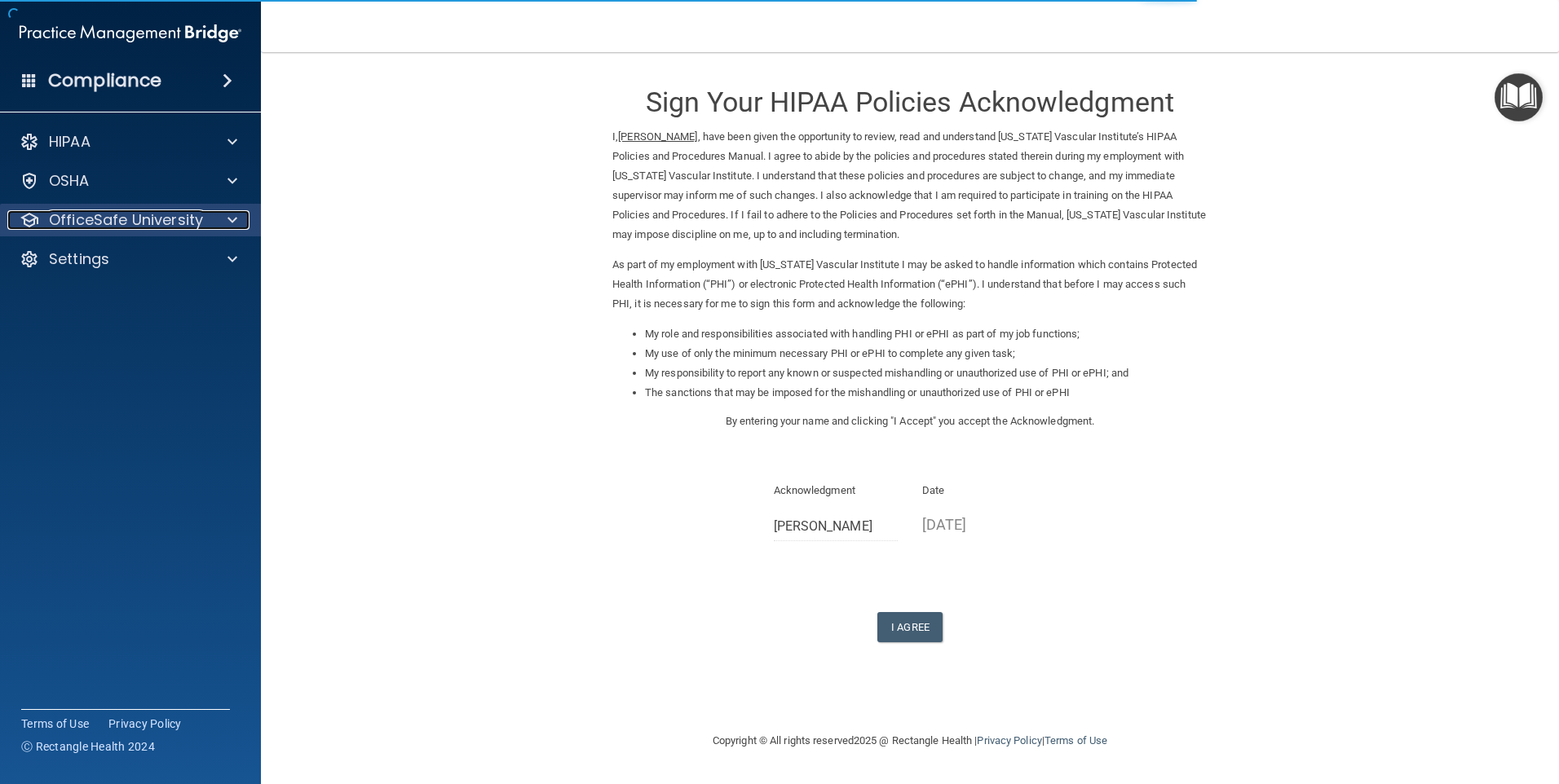
click at [204, 214] on div "OfficeSafe University" at bounding box center [108, 220] width 202 height 20
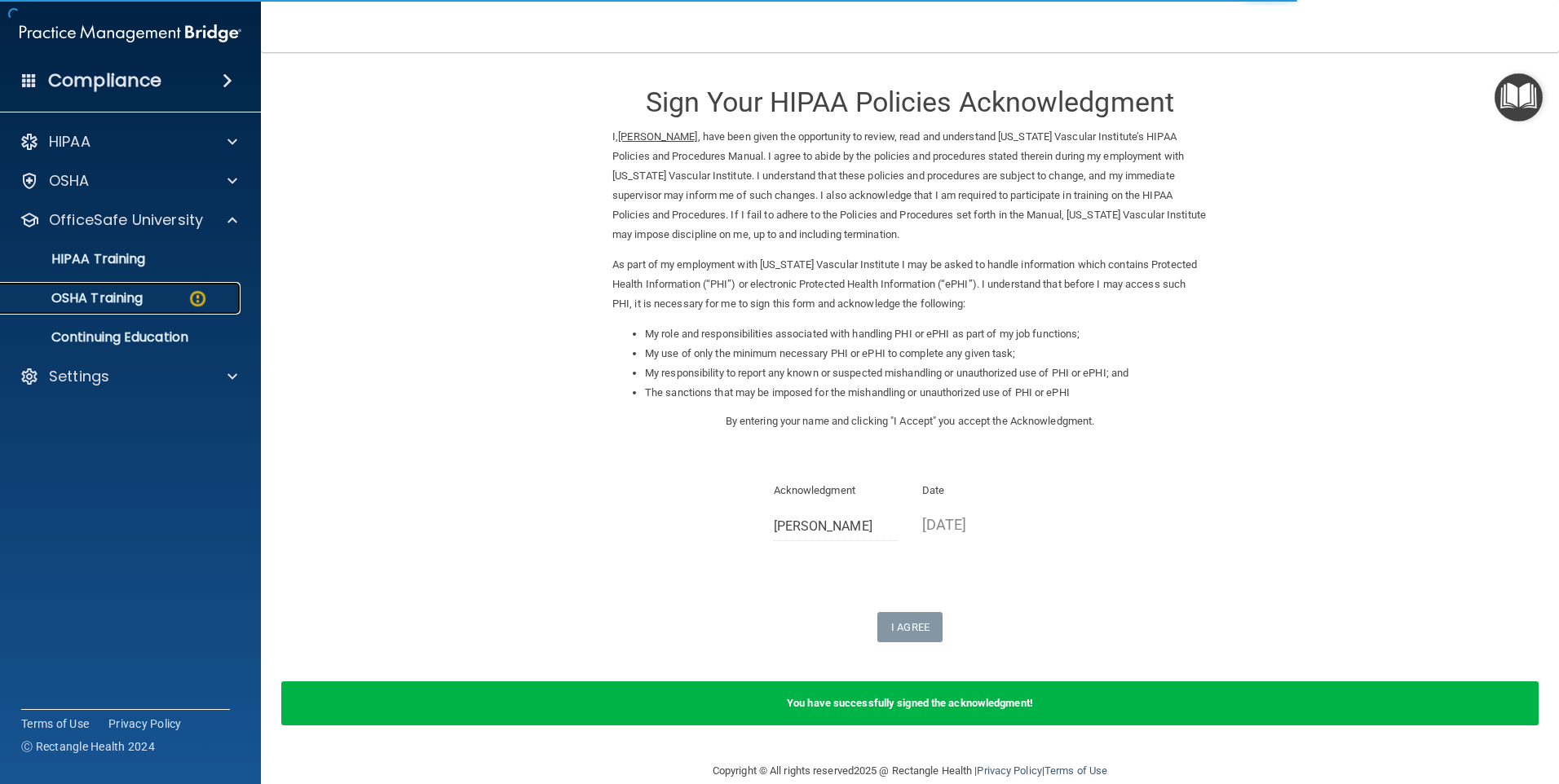
click at [139, 307] on link "OSHA Training" at bounding box center [112, 298] width 257 height 33
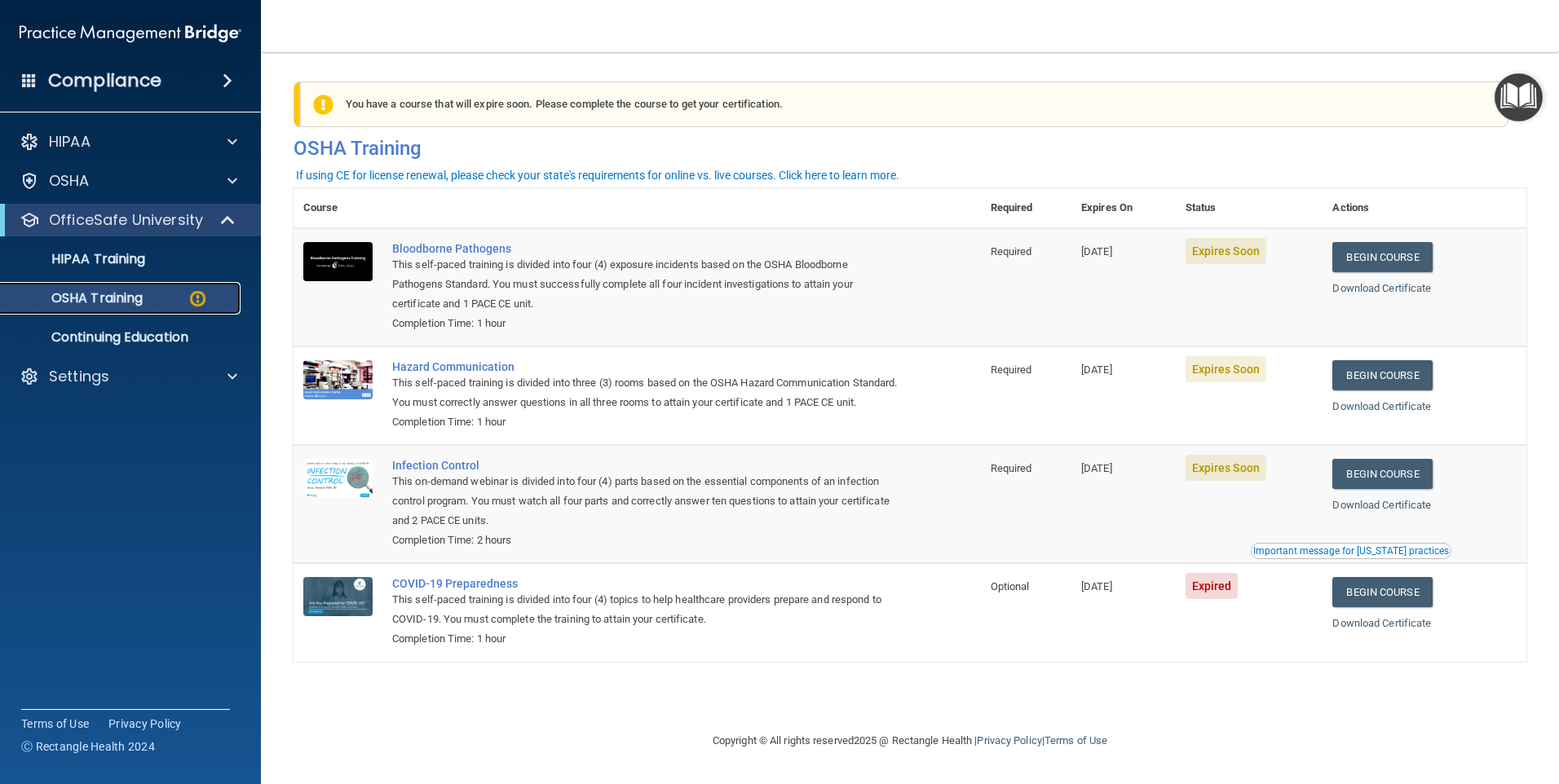
click at [131, 293] on p "OSHA Training" at bounding box center [76, 298] width 132 height 16
click at [81, 146] on p "HIPAA" at bounding box center [70, 142] width 41 height 20
